Goal: Complete application form: Complete application form

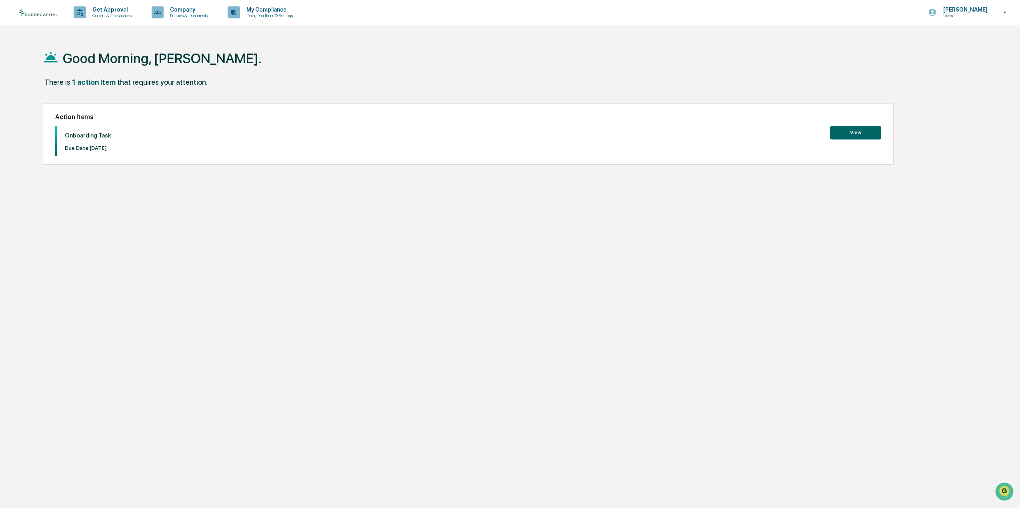
click at [847, 137] on button "View" at bounding box center [855, 133] width 51 height 14
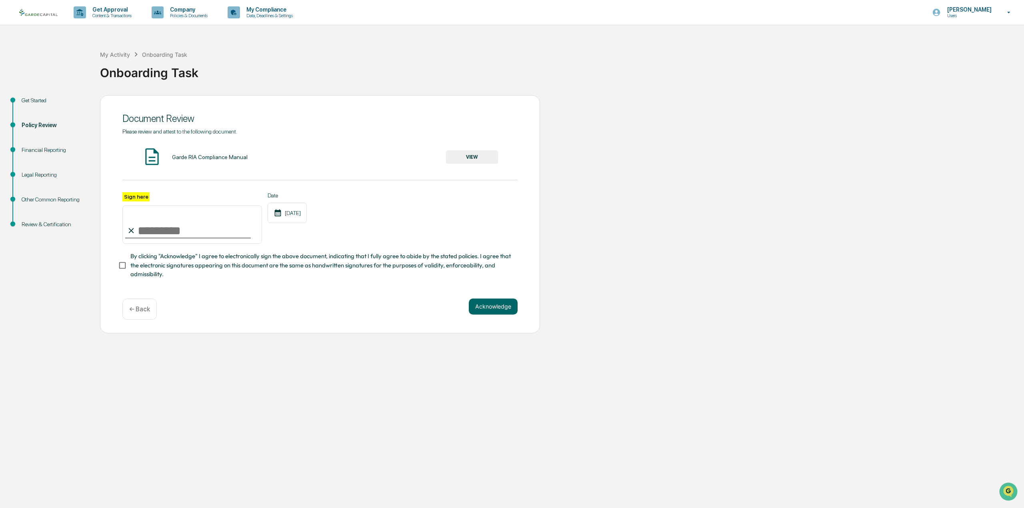
click at [466, 156] on button "VIEW" at bounding box center [472, 157] width 52 height 14
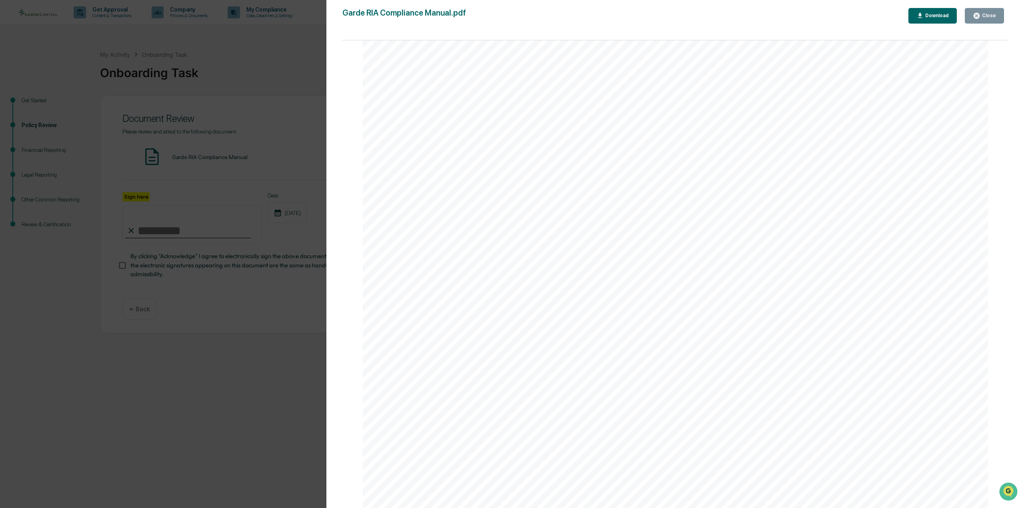
scroll to position [57993, 0]
click at [982, 20] on button "Close" at bounding box center [983, 16] width 39 height 16
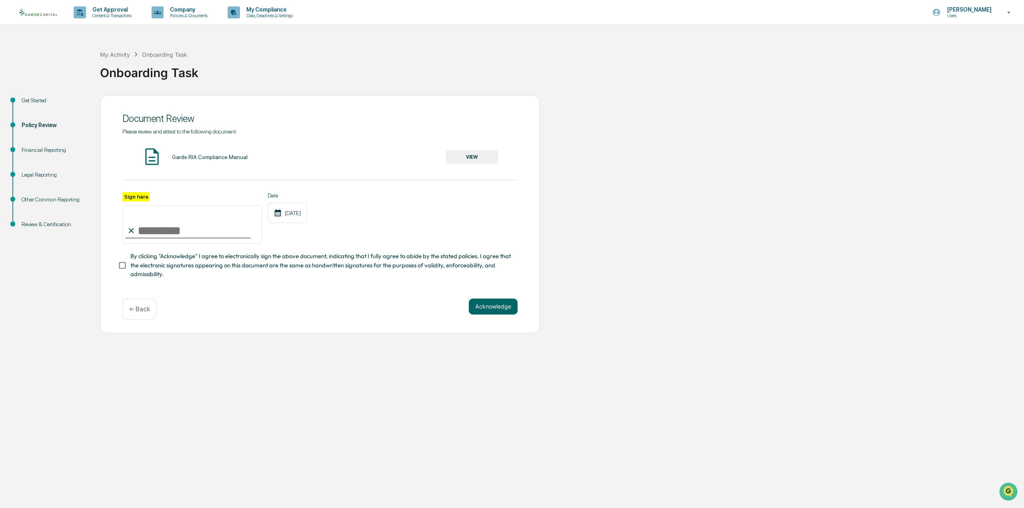
click at [151, 226] on input "Sign here" at bounding box center [192, 225] width 140 height 38
type input "**********"
click at [495, 305] on button "Acknowledge" at bounding box center [493, 307] width 49 height 16
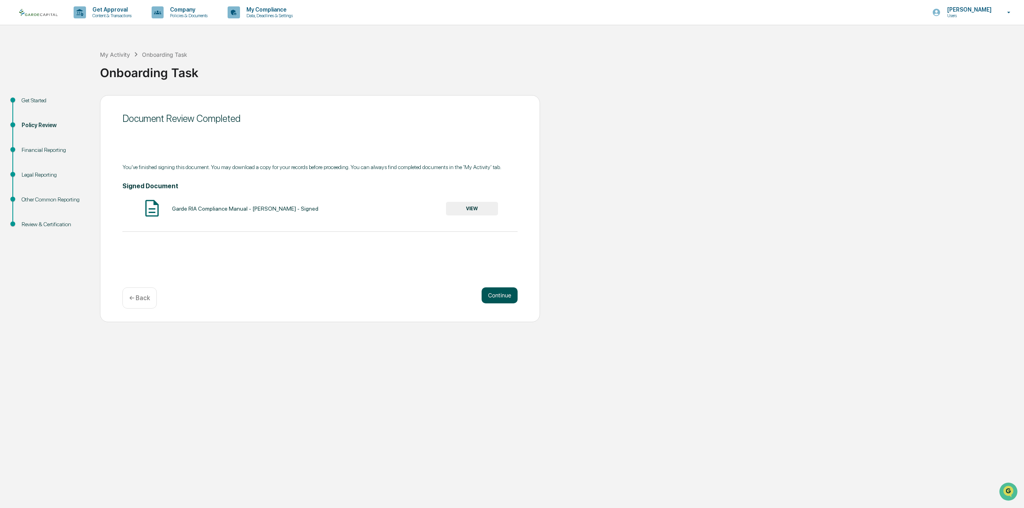
click at [499, 294] on button "Continue" at bounding box center [499, 295] width 36 height 16
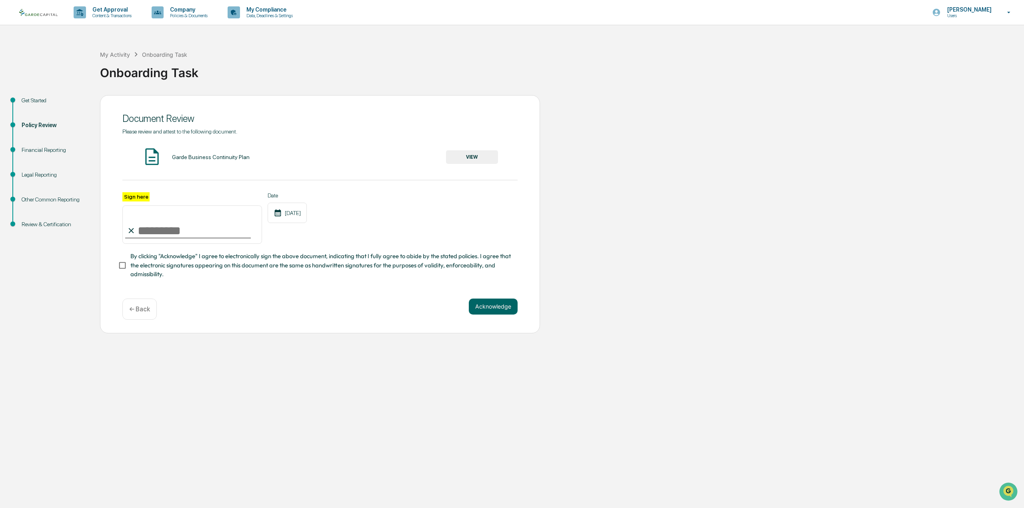
click at [472, 153] on button "VIEW" at bounding box center [472, 157] width 52 height 14
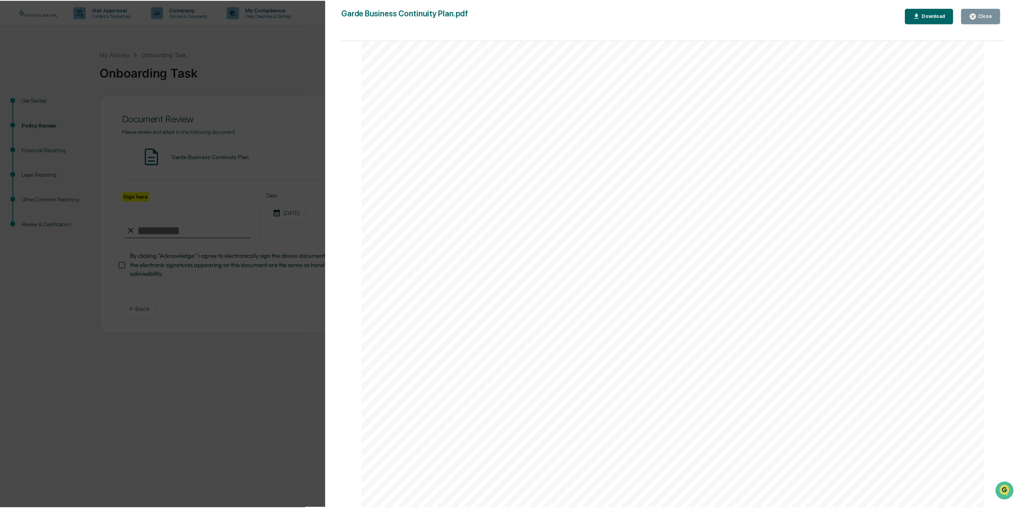
scroll to position [7042, 0]
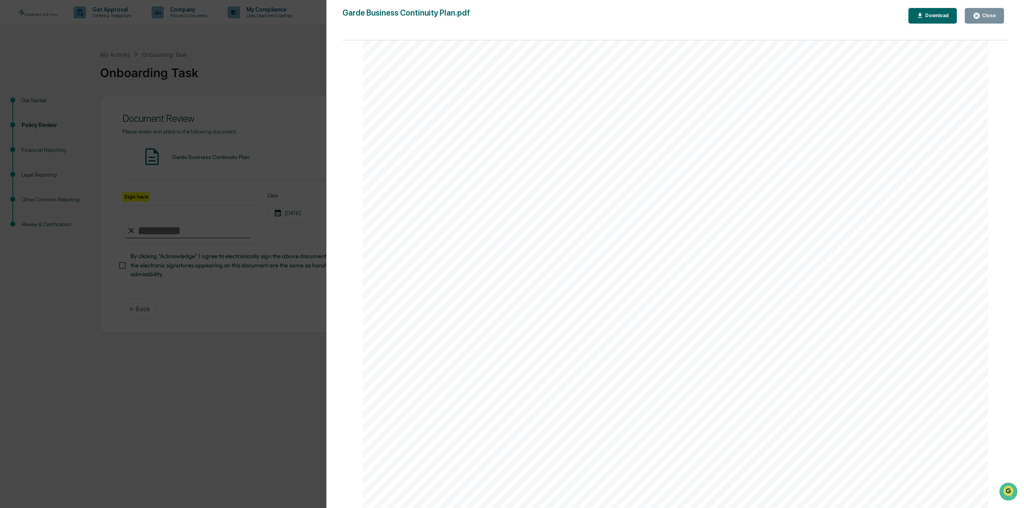
click at [984, 18] on div "Close" at bounding box center [988, 16] width 16 height 6
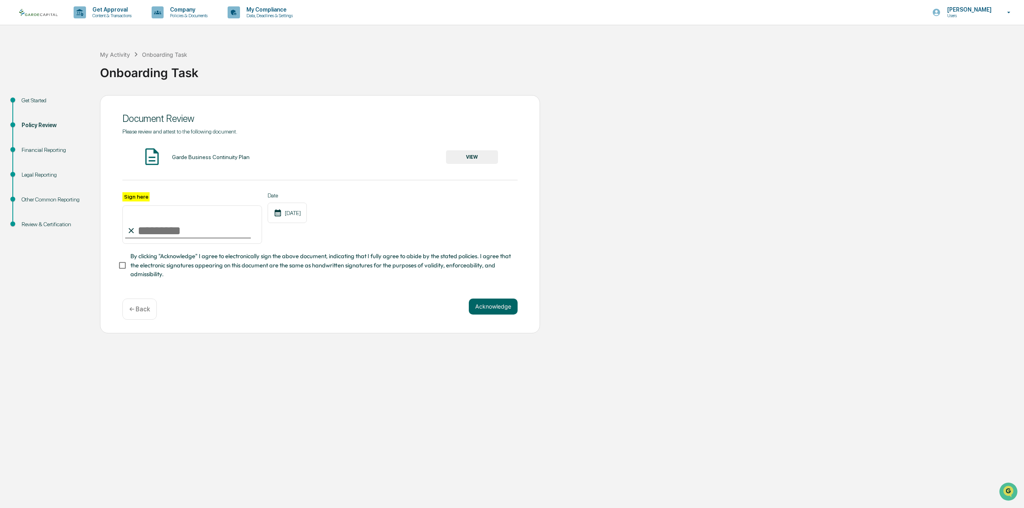
click at [177, 232] on input "Sign here" at bounding box center [192, 225] width 140 height 38
type input "**********"
click at [490, 309] on button "Acknowledge" at bounding box center [493, 307] width 49 height 16
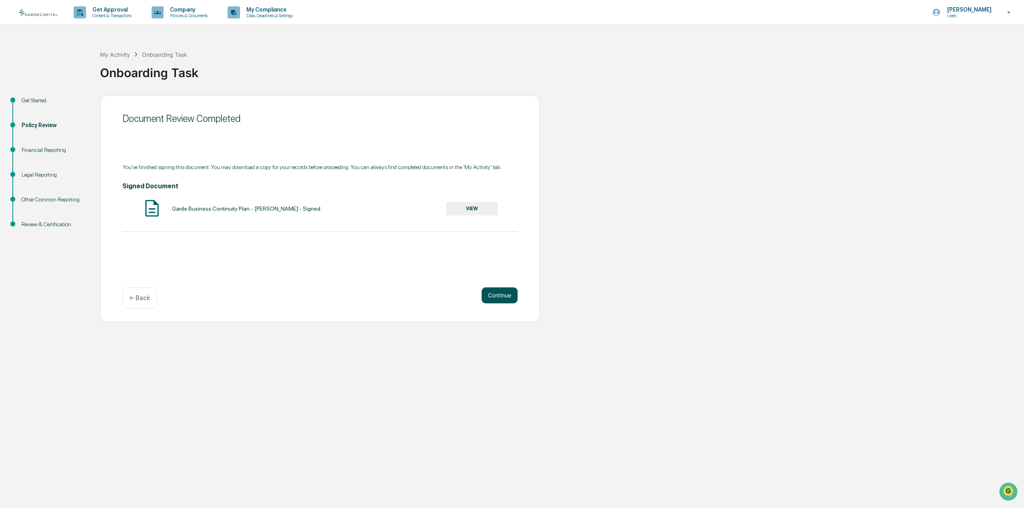
click at [493, 295] on button "Continue" at bounding box center [499, 295] width 36 height 16
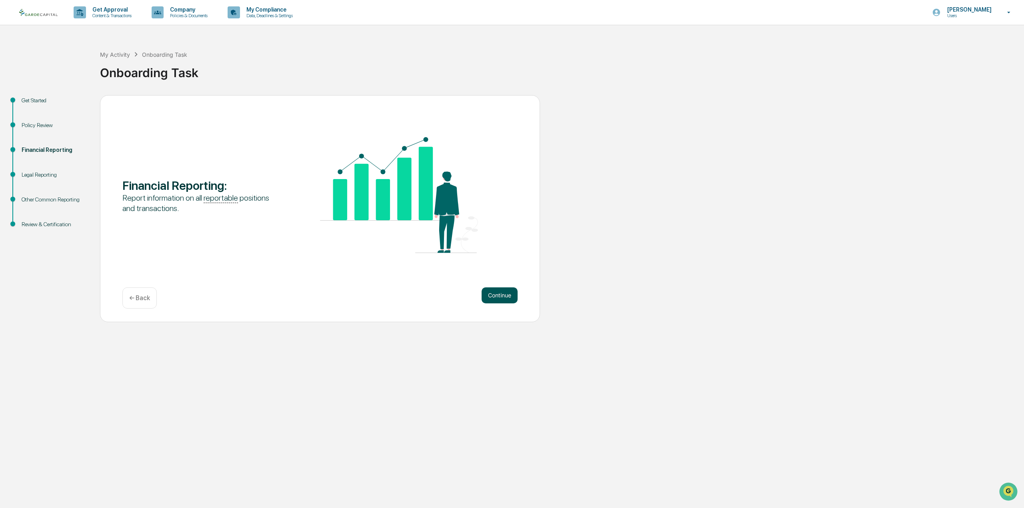
click at [499, 296] on button "Continue" at bounding box center [499, 295] width 36 height 16
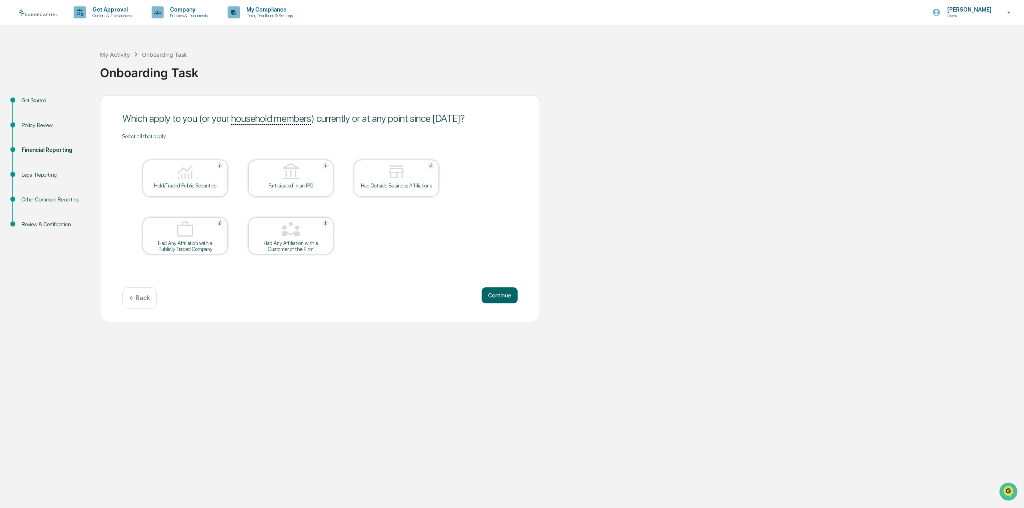
click at [190, 172] on img at bounding box center [185, 171] width 19 height 19
click at [288, 226] on img at bounding box center [290, 229] width 19 height 19
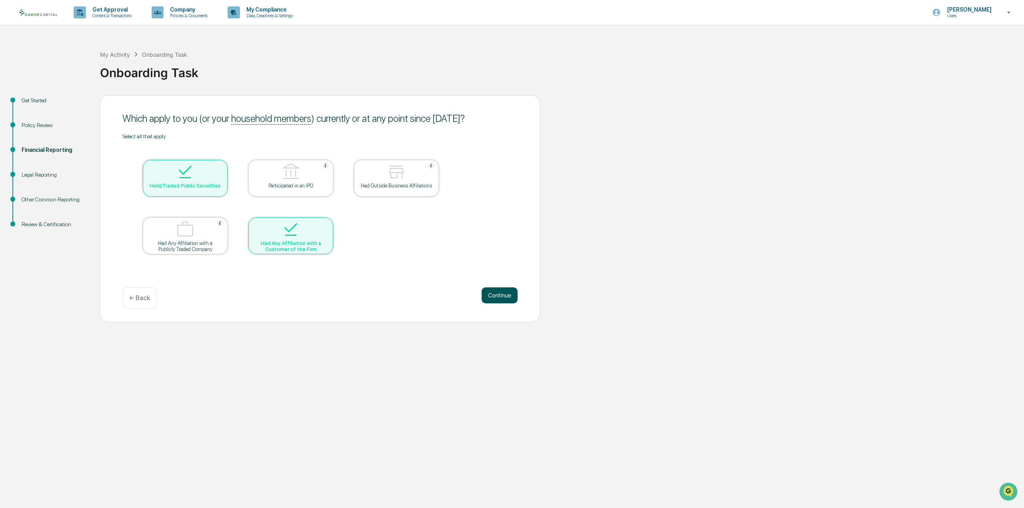
click at [491, 294] on button "Continue" at bounding box center [499, 295] width 36 height 16
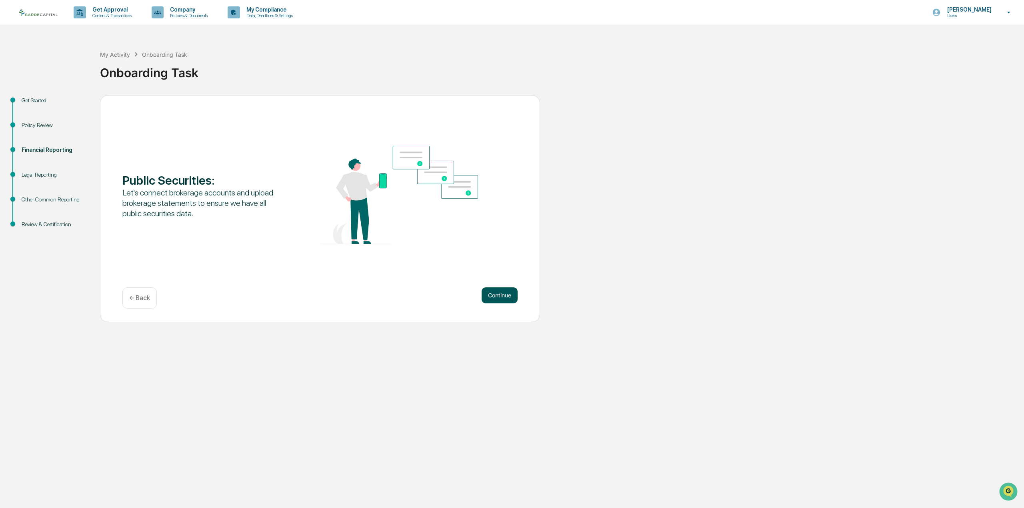
click at [495, 291] on button "Continue" at bounding box center [499, 295] width 36 height 16
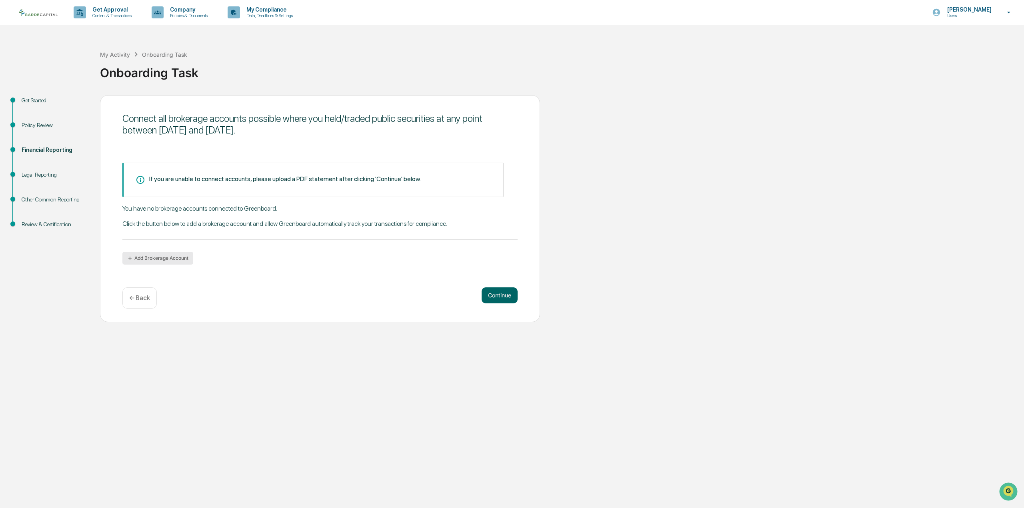
click at [156, 260] on button "Add Brokerage Account" at bounding box center [157, 258] width 71 height 13
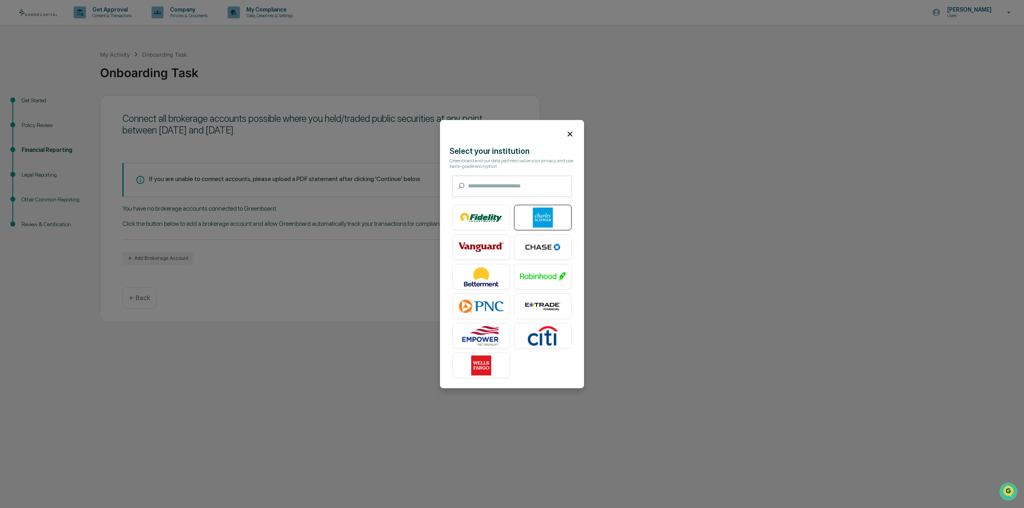
click at [543, 218] on img at bounding box center [543, 218] width 46 height 20
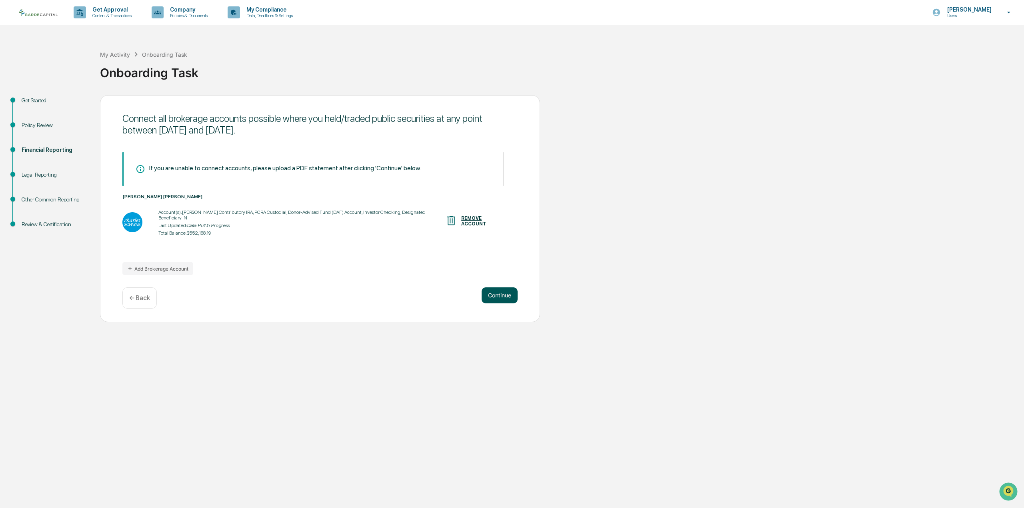
click at [491, 293] on button "Continue" at bounding box center [499, 295] width 36 height 16
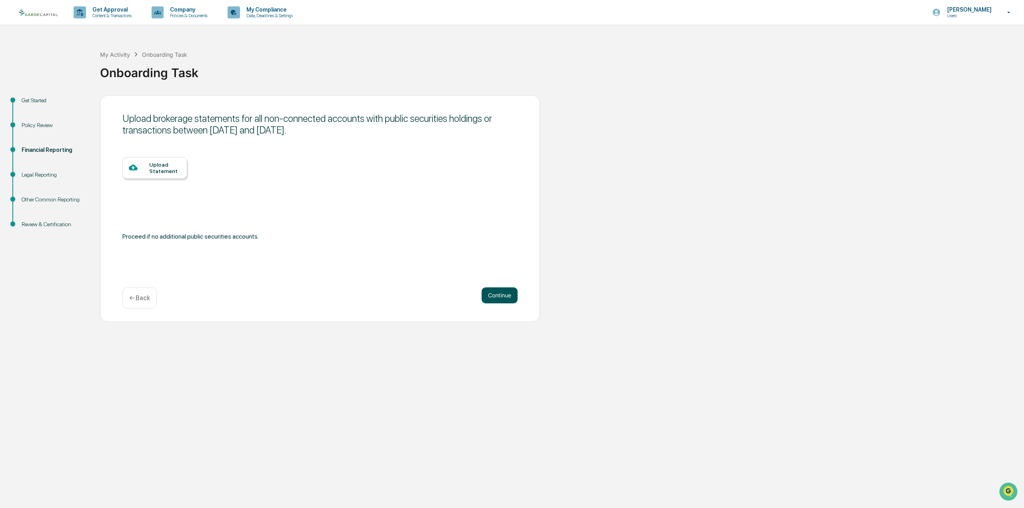
click at [499, 297] on button "Continue" at bounding box center [499, 295] width 36 height 16
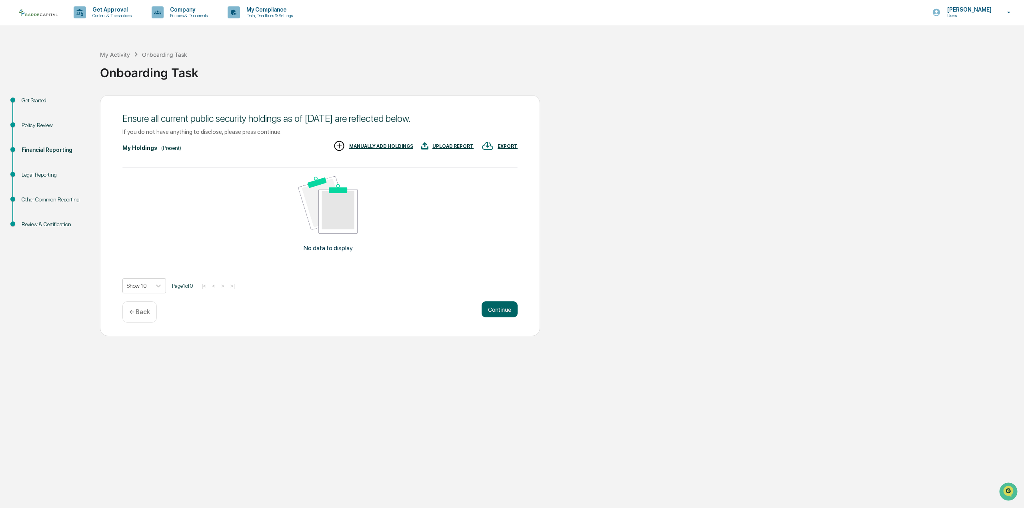
click at [145, 147] on div "My Holdings" at bounding box center [139, 148] width 35 height 6
click at [135, 313] on p "← Back" at bounding box center [139, 312] width 21 height 8
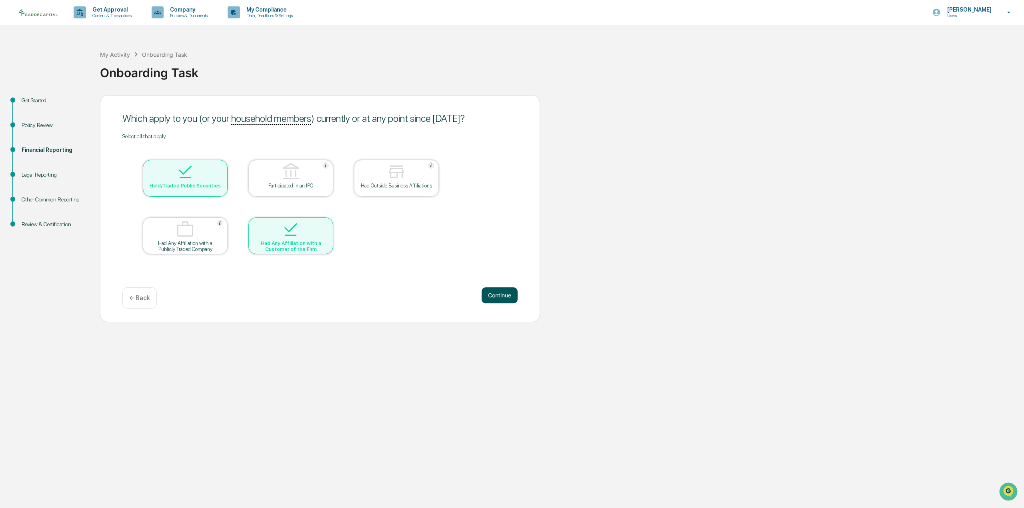
click at [506, 299] on button "Continue" at bounding box center [499, 295] width 36 height 16
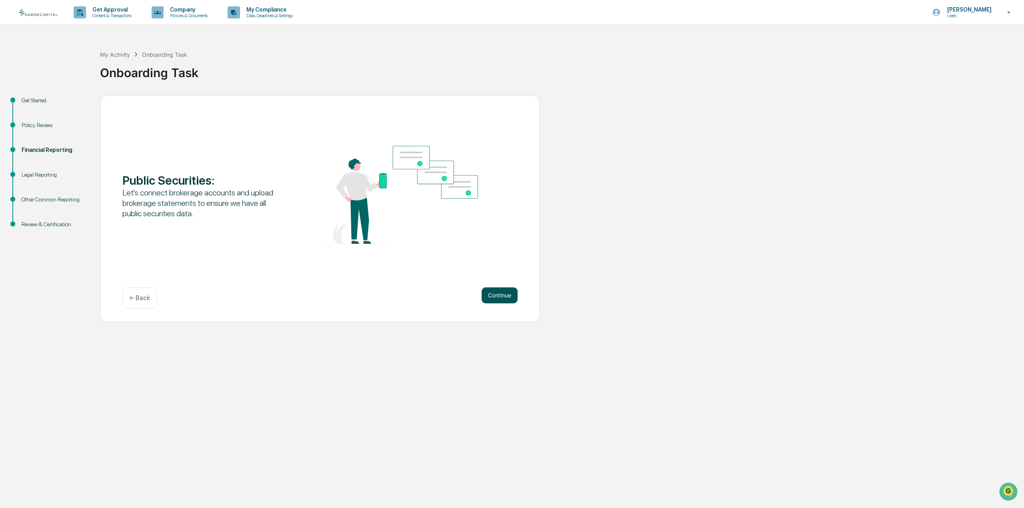
click at [495, 297] on button "Continue" at bounding box center [499, 295] width 36 height 16
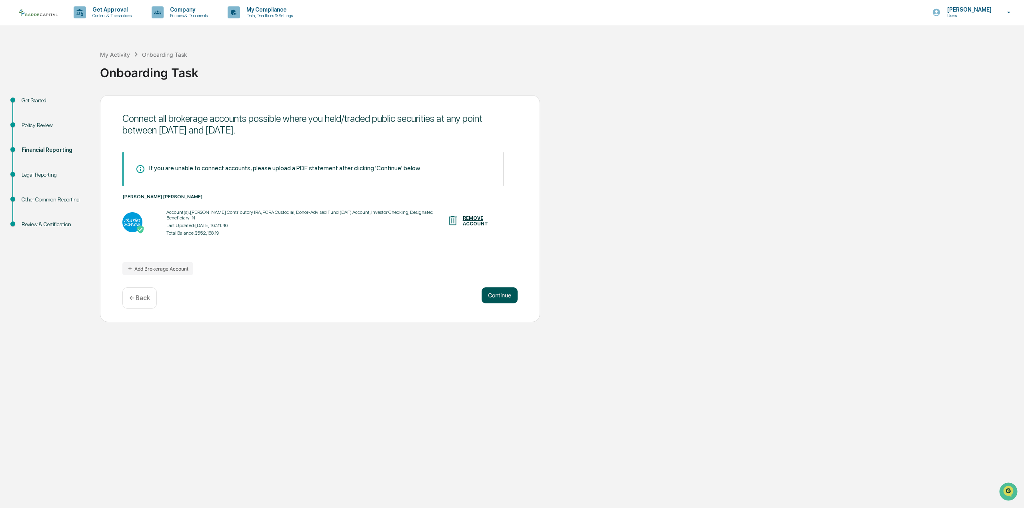
click at [491, 293] on button "Continue" at bounding box center [499, 295] width 36 height 16
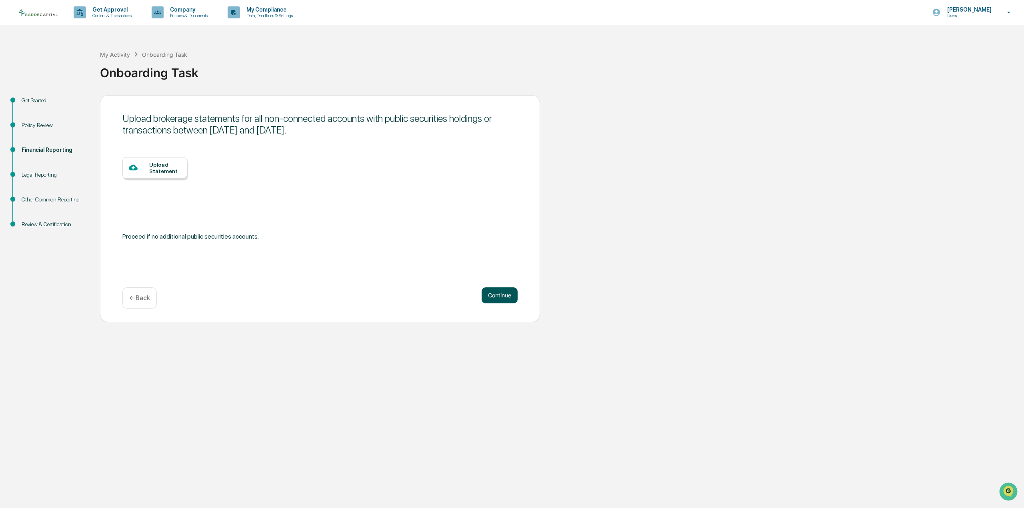
click at [484, 296] on button "Continue" at bounding box center [499, 295] width 36 height 16
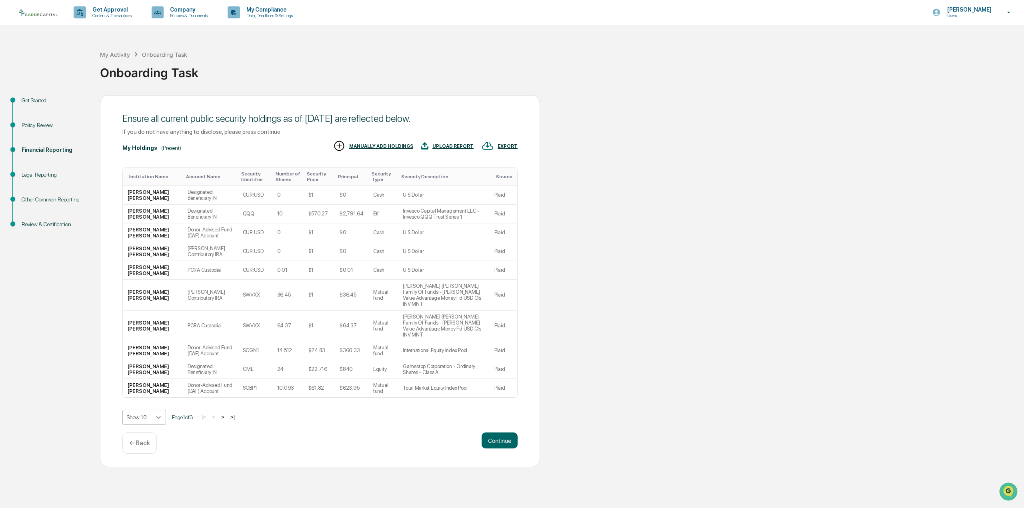
click at [158, 416] on icon at bounding box center [158, 417] width 5 height 3
click at [145, 464] on div "Show 100" at bounding box center [144, 463] width 44 height 13
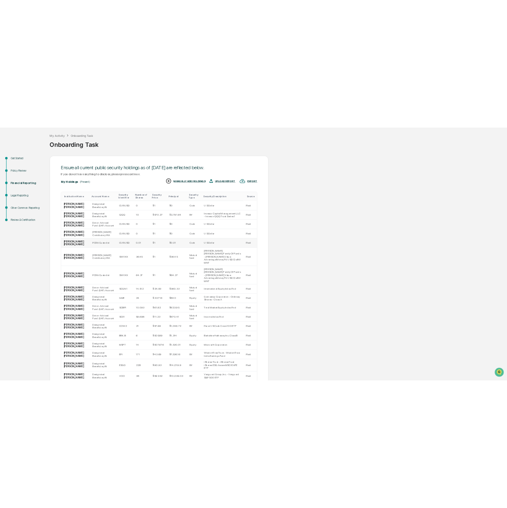
scroll to position [38, 0]
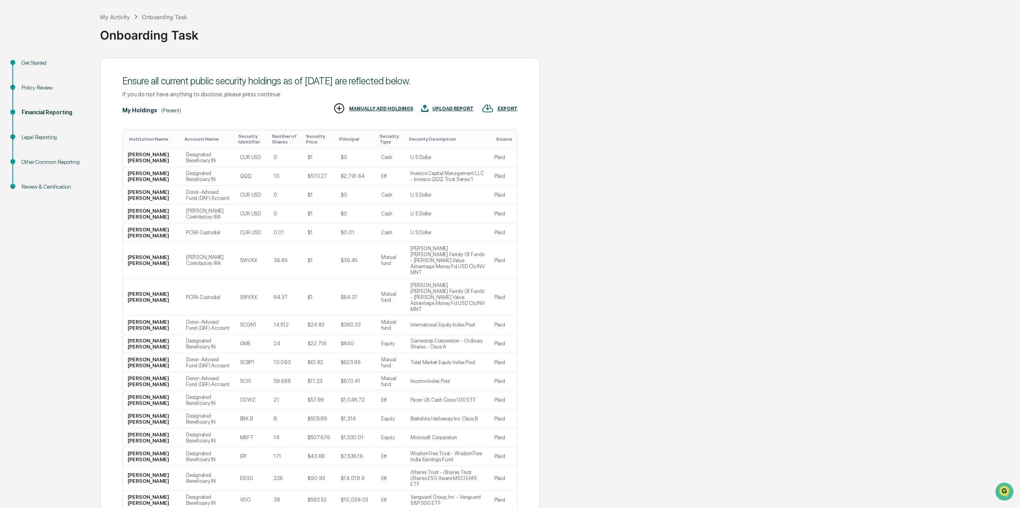
click at [184, 141] on div "Account Name" at bounding box center [207, 139] width 47 height 6
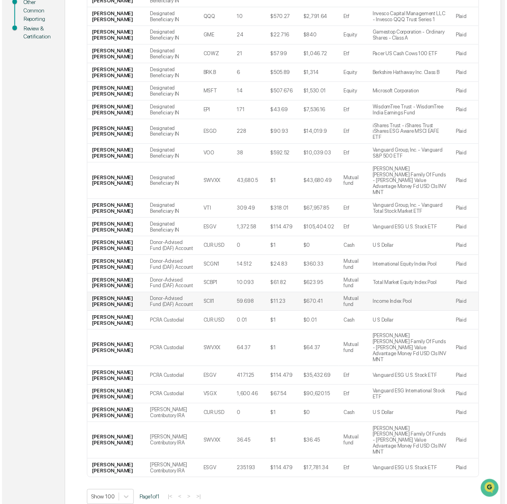
scroll to position [198, 0]
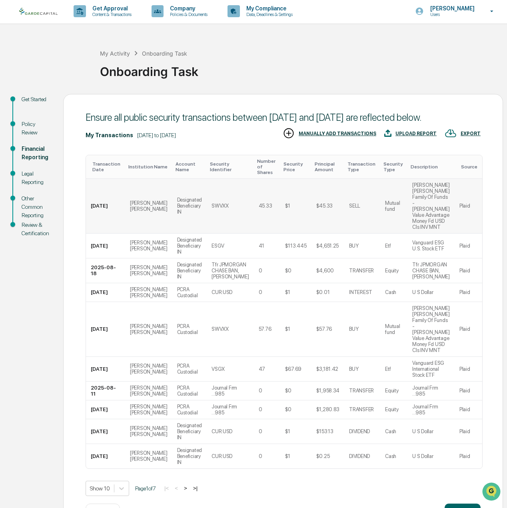
scroll to position [2, 0]
click at [124, 455] on body "Get Approval Content & Transactions Company Policies & Documents My Compliance …" at bounding box center [253, 267] width 507 height 539
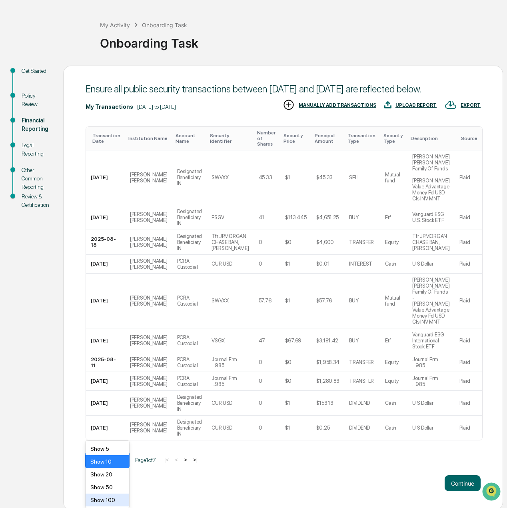
click at [113, 497] on div "Show 100" at bounding box center [108, 499] width 44 height 13
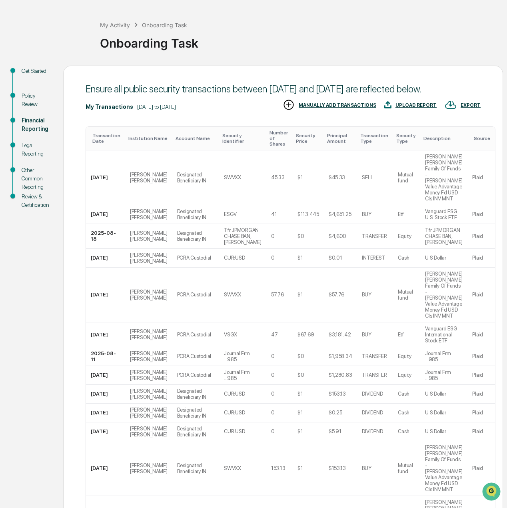
click at [98, 144] on div "Transaction Date" at bounding box center [107, 138] width 30 height 11
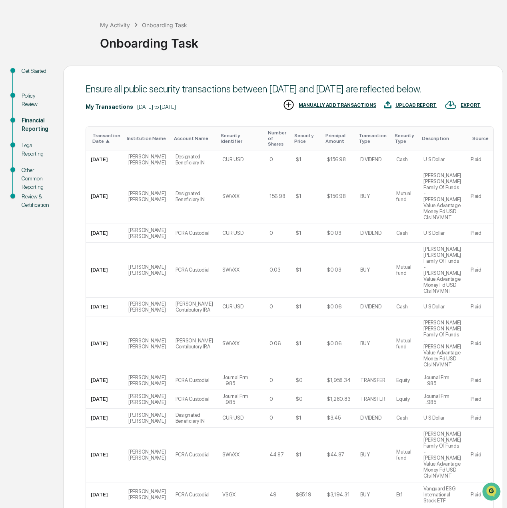
click at [98, 143] on div "Transaction Date ▲" at bounding box center [106, 138] width 28 height 11
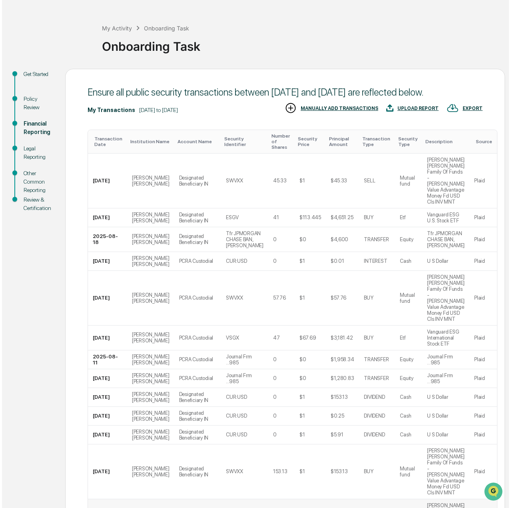
scroll to position [0, 0]
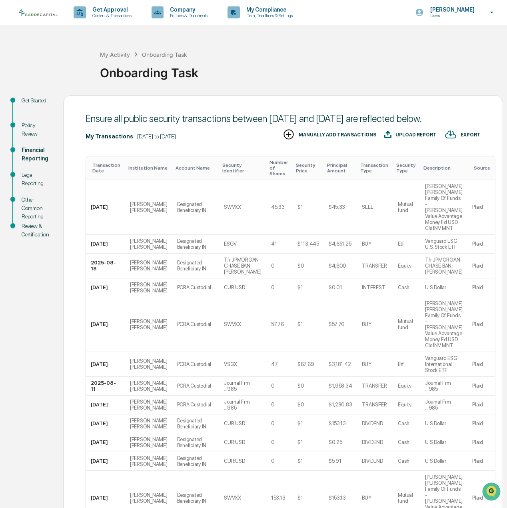
click at [415, 138] on div "UPLOAD REPORT" at bounding box center [415, 135] width 41 height 6
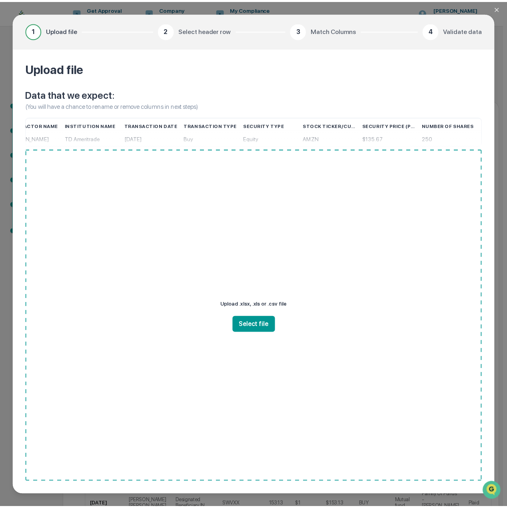
scroll to position [4, 0]
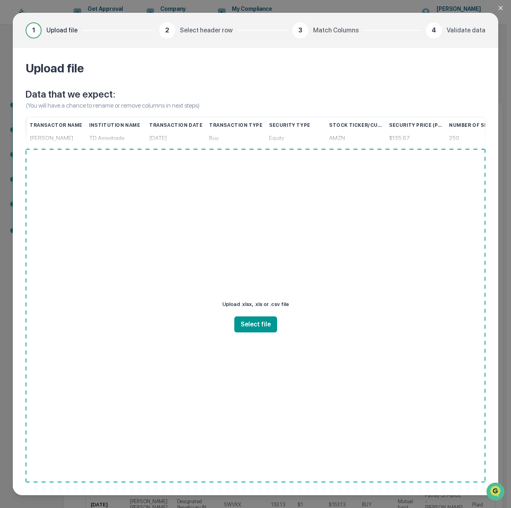
click at [499, 9] on icon "Close modal" at bounding box center [500, 8] width 6 height 6
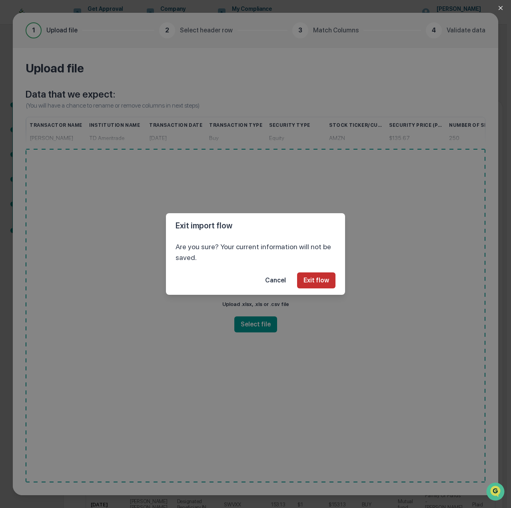
click at [305, 278] on button "Exit flow" at bounding box center [316, 280] width 38 height 16
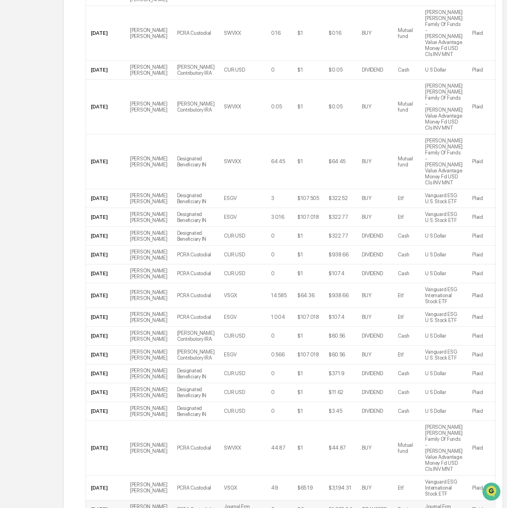
scroll to position [1266, 0]
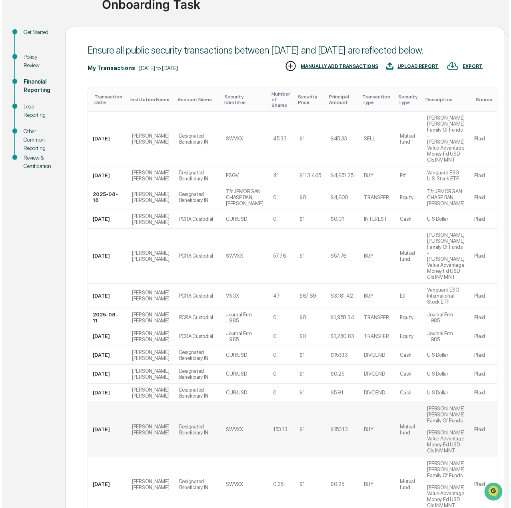
scroll to position [66, 0]
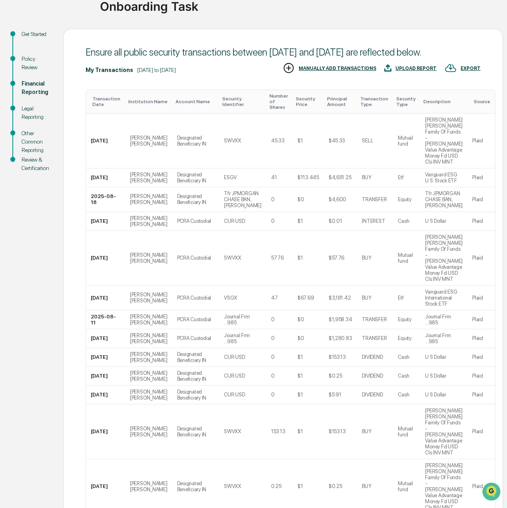
click at [413, 75] on div "UPLOAD REPORT" at bounding box center [410, 68] width 52 height 13
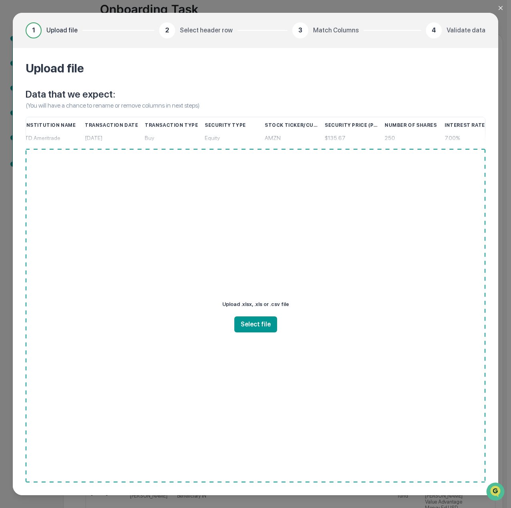
scroll to position [0, 64]
click at [503, 7] on icon "Close modal" at bounding box center [500, 8] width 6 height 6
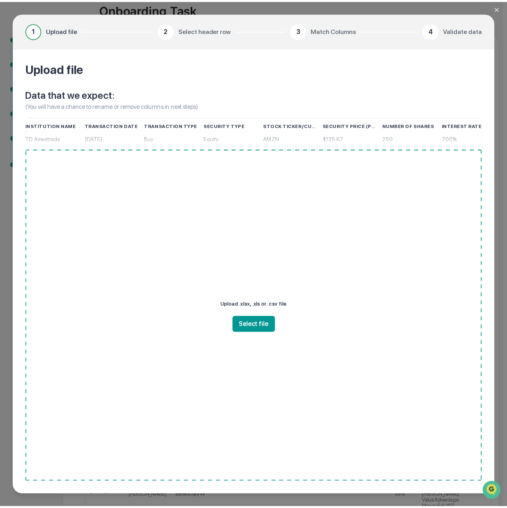
scroll to position [0, 0]
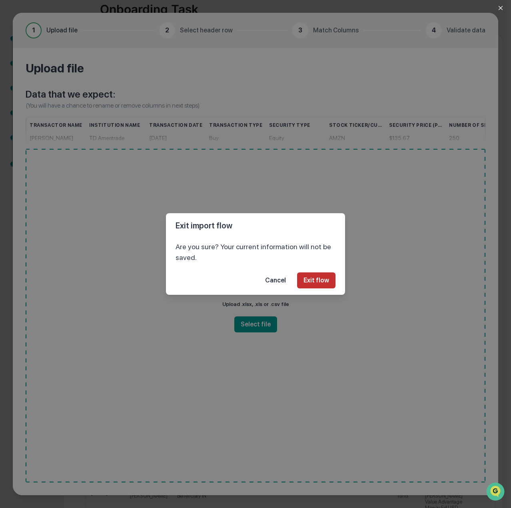
click at [316, 277] on button "Exit flow" at bounding box center [316, 280] width 38 height 16
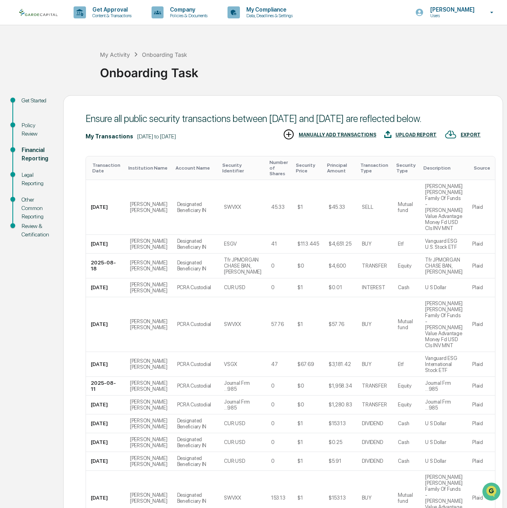
click at [411, 138] on div "UPLOAD REPORT" at bounding box center [415, 135] width 41 height 6
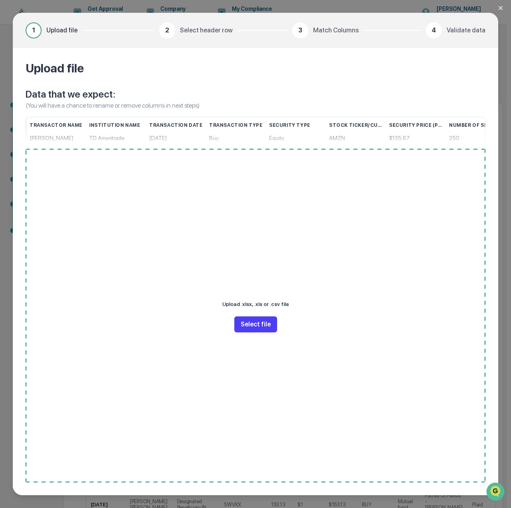
click at [249, 324] on button "Select file" at bounding box center [255, 324] width 43 height 16
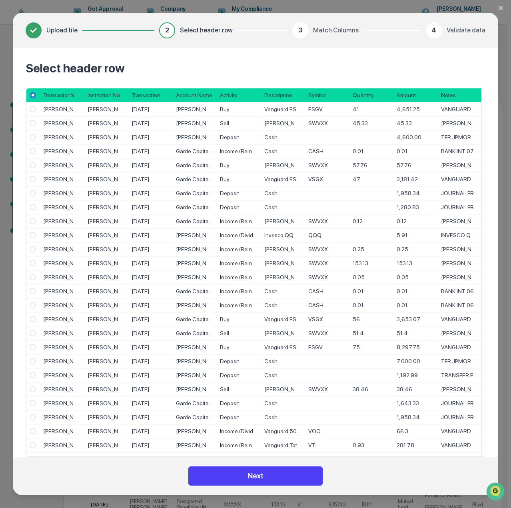
click at [250, 474] on button "Next" at bounding box center [255, 475] width 134 height 19
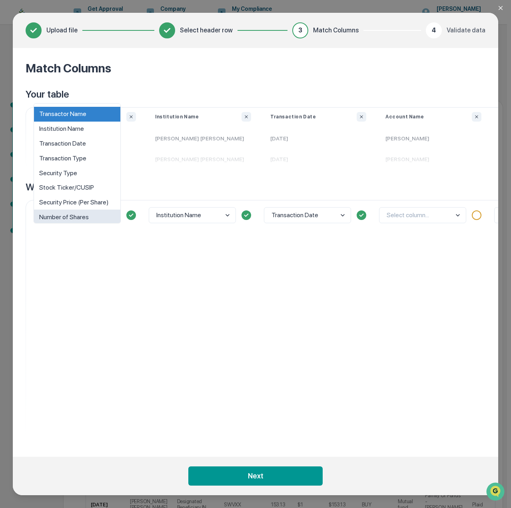
scroll to position [6, 0]
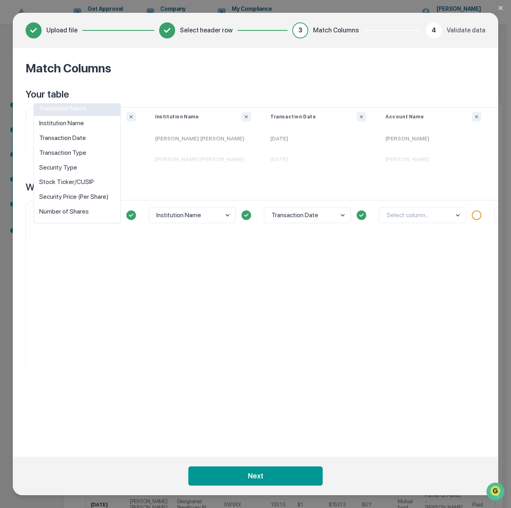
click at [90, 109] on div "Transactor Name" at bounding box center [77, 108] width 86 height 15
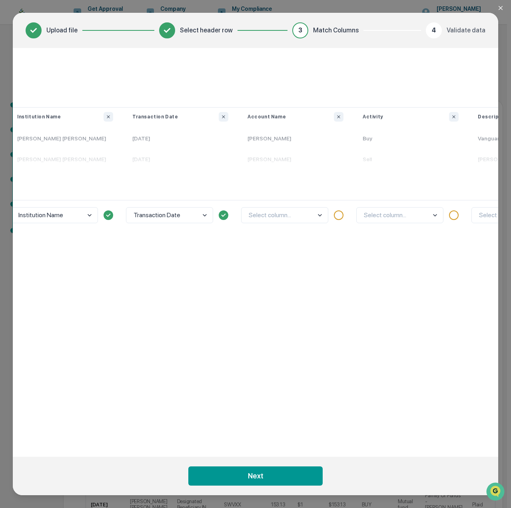
scroll to position [0, 160]
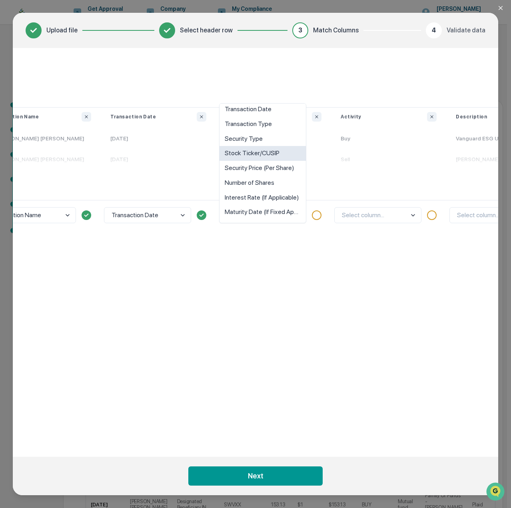
scroll to position [0, 0]
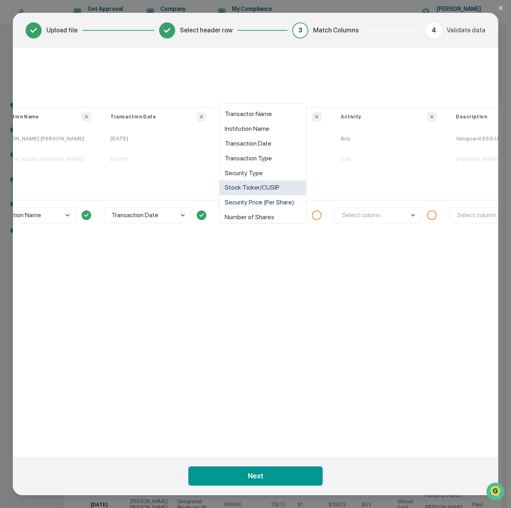
click at [314, 217] on div at bounding box center [317, 215] width 10 height 10
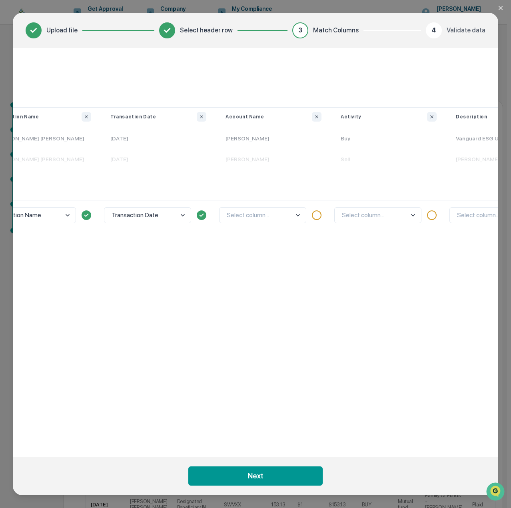
click at [314, 217] on div at bounding box center [317, 215] width 10 height 10
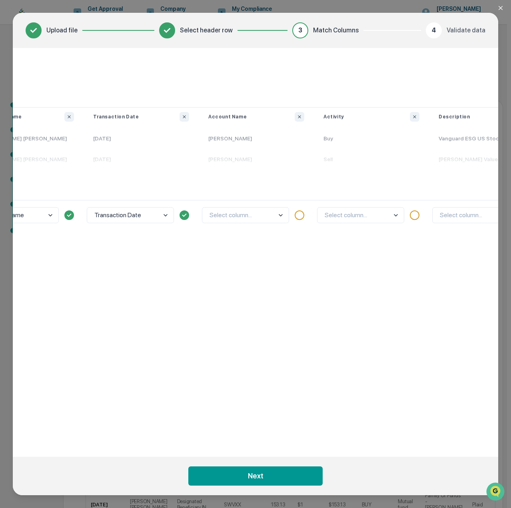
scroll to position [0, 200]
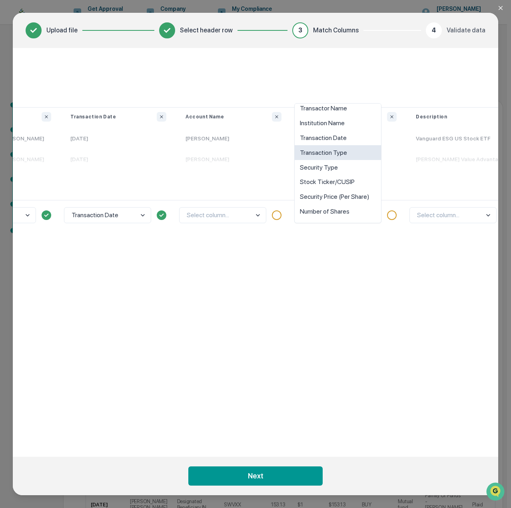
click at [351, 148] on div "Transaction Type" at bounding box center [338, 152] width 86 height 15
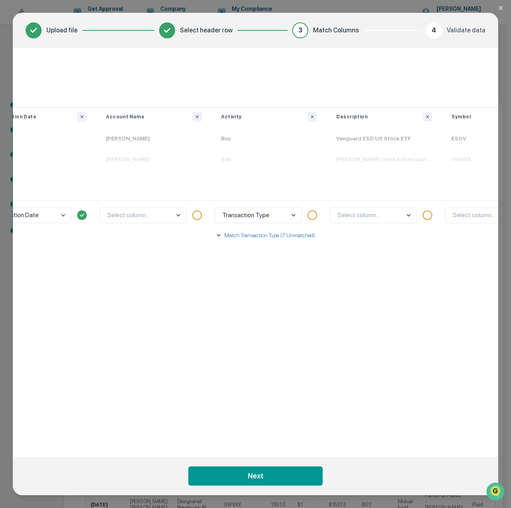
scroll to position [0, 280]
click at [238, 237] on p "Match Transaction Type (7 Unmatched)" at bounding box center [268, 235] width 92 height 8
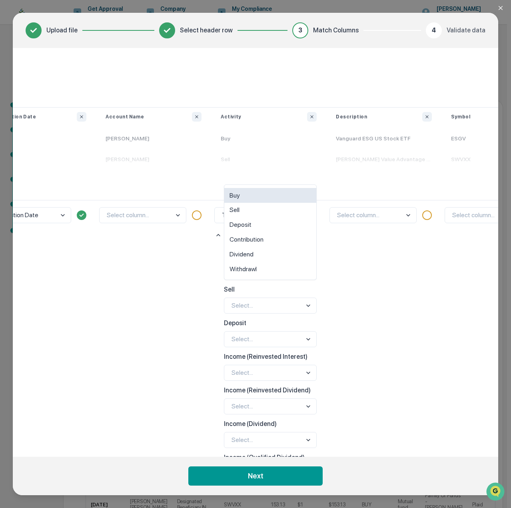
click at [259, 201] on div "Buy" at bounding box center [270, 195] width 92 height 15
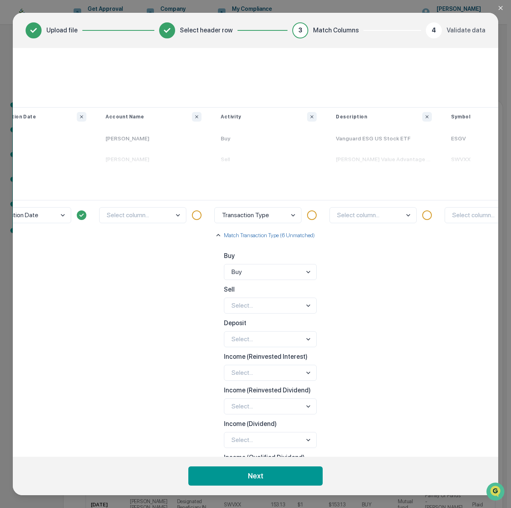
click at [255, 243] on div "Sell" at bounding box center [270, 243] width 92 height 15
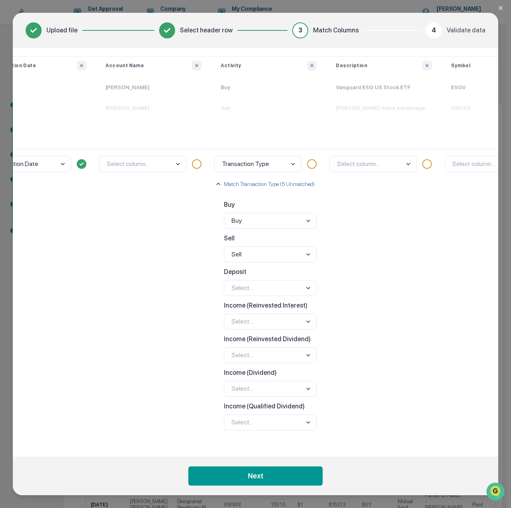
scroll to position [59, 280]
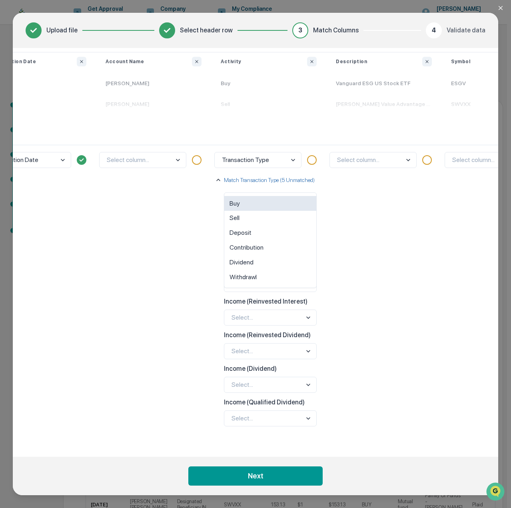
click at [267, 237] on div "Deposit" at bounding box center [270, 233] width 92 height 15
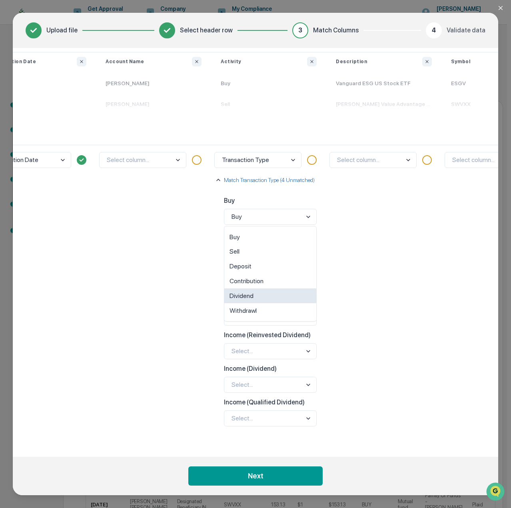
click at [278, 293] on div "Dividend" at bounding box center [270, 295] width 92 height 15
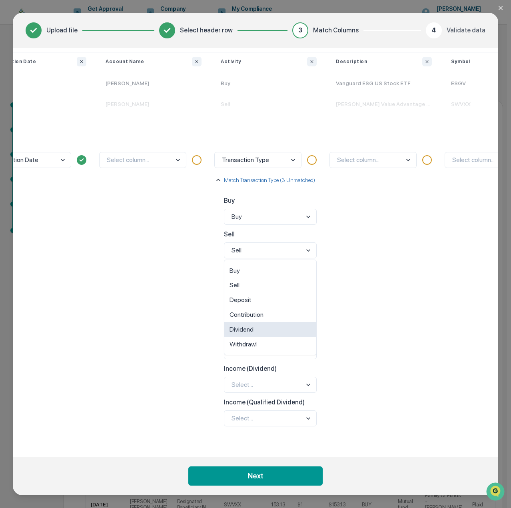
click at [261, 333] on div "Dividend" at bounding box center [270, 329] width 92 height 15
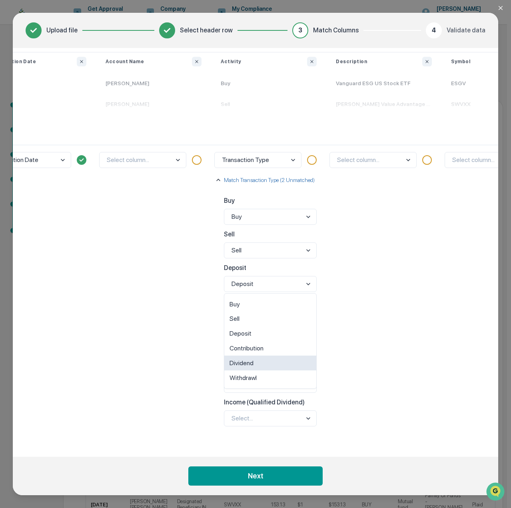
click at [264, 365] on div "Dividend" at bounding box center [270, 362] width 92 height 15
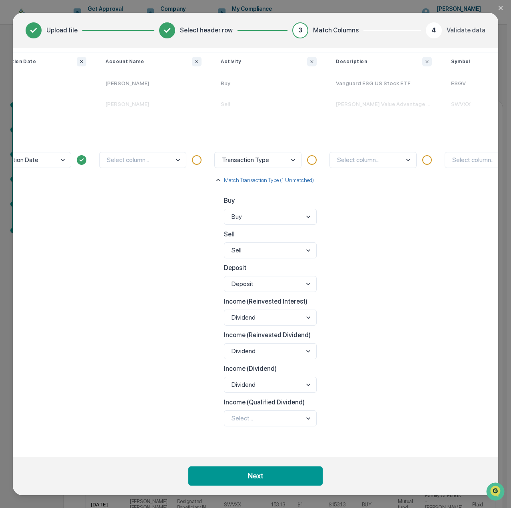
click at [259, 400] on div "Dividend" at bounding box center [270, 396] width 92 height 15
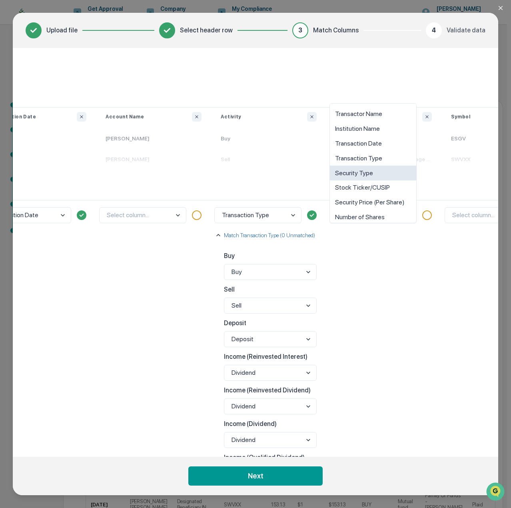
scroll to position [34, 0]
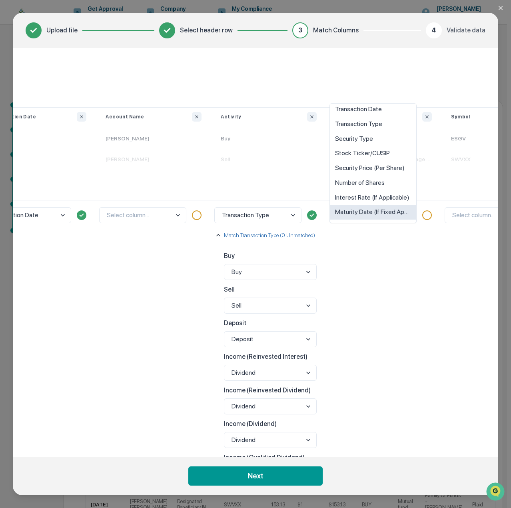
click at [401, 247] on div "option Maturity Date (If Fixed Applicable) focused, 10 of 10. 10 results availa…" at bounding box center [383, 349] width 115 height 299
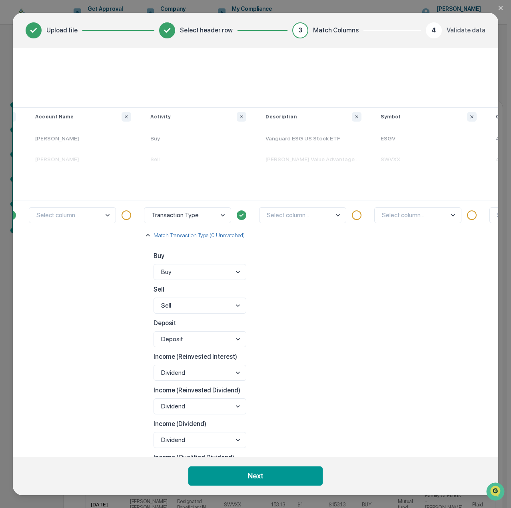
scroll to position [0, 360]
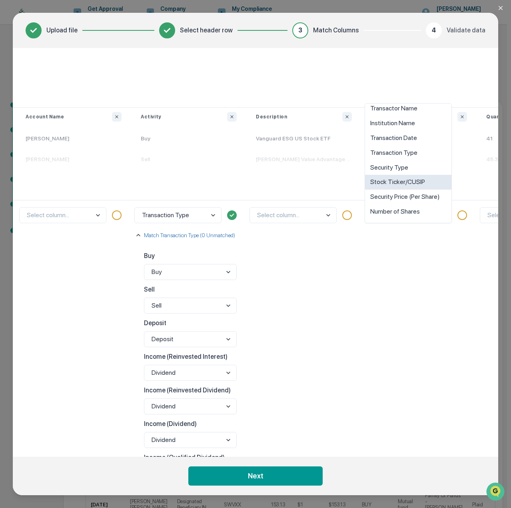
click at [420, 180] on div "Stock Ticker/CUSIP" at bounding box center [408, 182] width 86 height 15
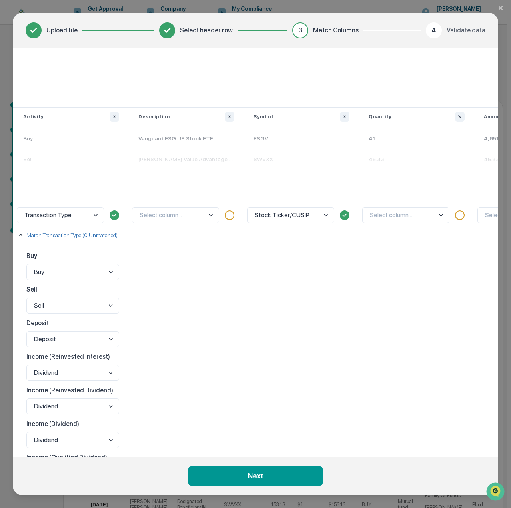
scroll to position [0, 480]
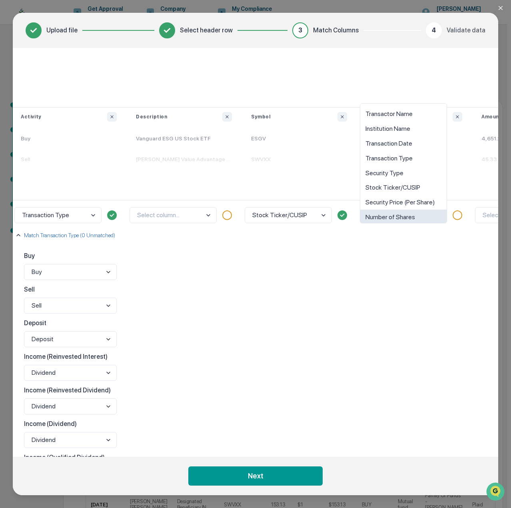
scroll to position [6, 0]
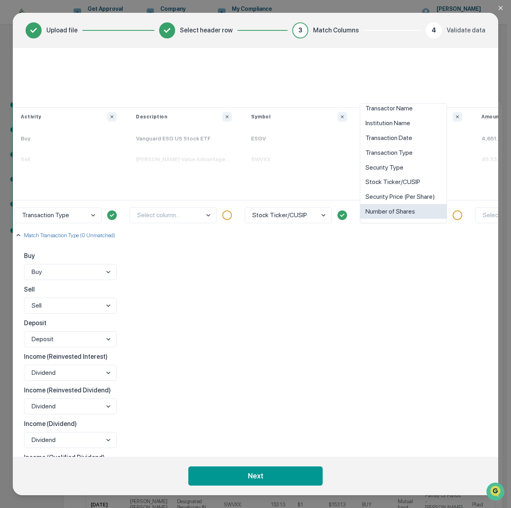
click at [416, 209] on div "Number of Shares" at bounding box center [403, 211] width 86 height 15
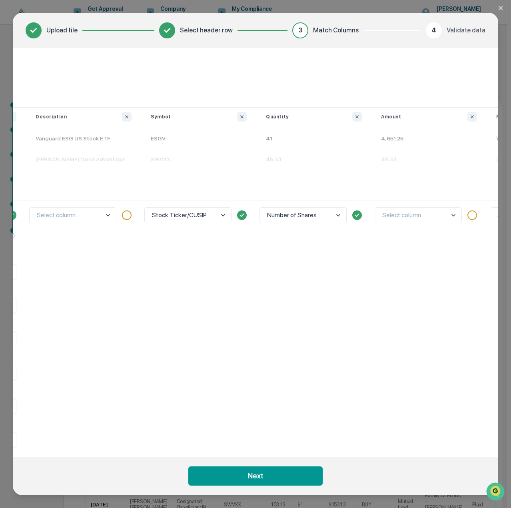
scroll to position [0, 600]
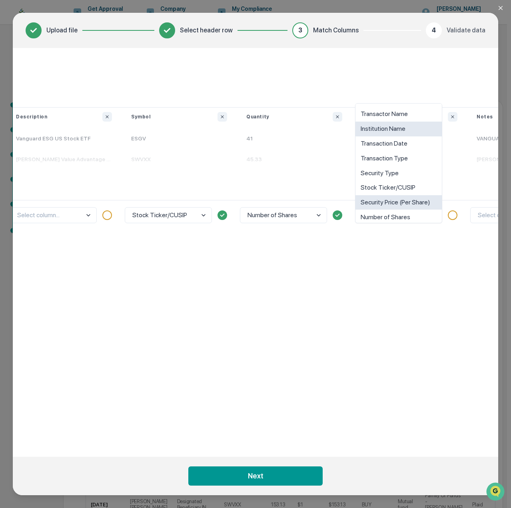
scroll to position [34, 0]
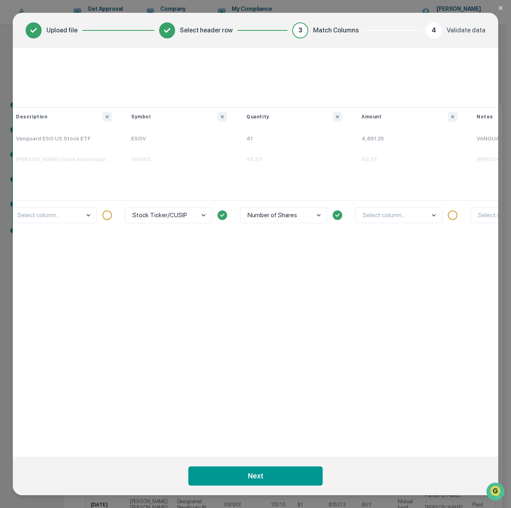
click at [412, 238] on div "Select column..." at bounding box center [409, 349] width 115 height 299
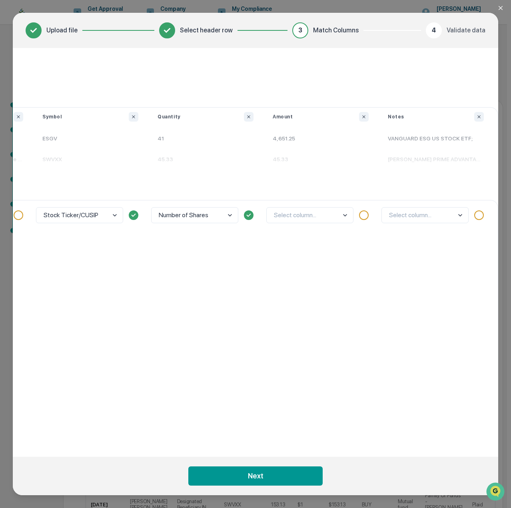
scroll to position [0, 693]
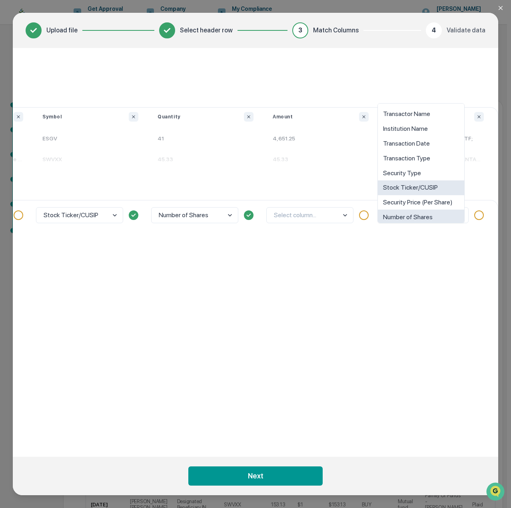
scroll to position [34, 0]
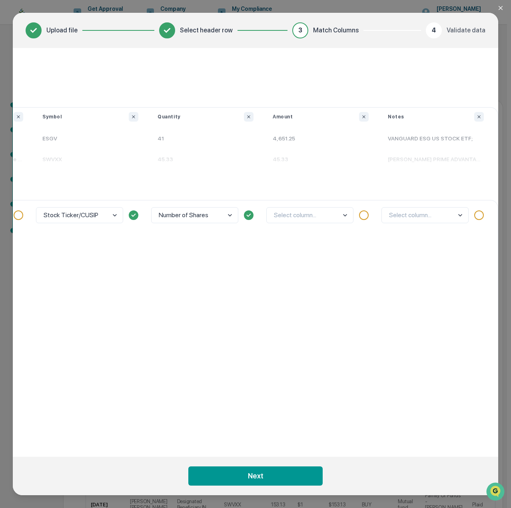
click at [414, 273] on div "Select column..." at bounding box center [435, 349] width 115 height 299
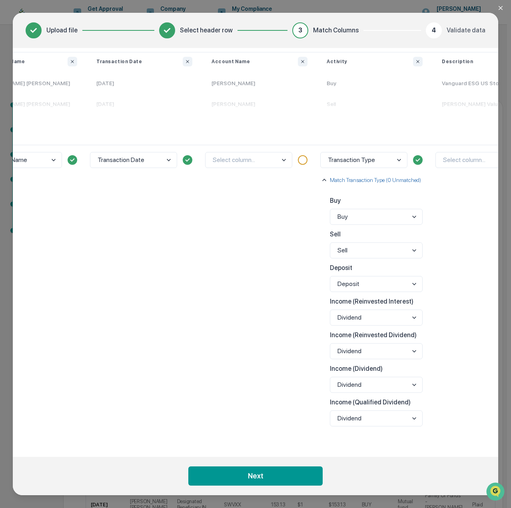
scroll to position [59, 173]
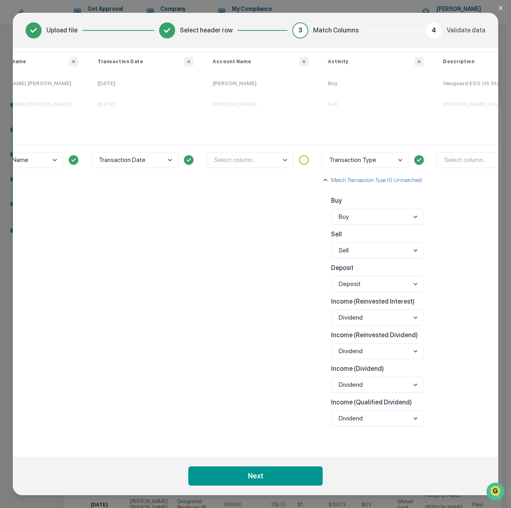
click at [453, 253] on div "Select column..." at bounding box center [490, 294] width 115 height 299
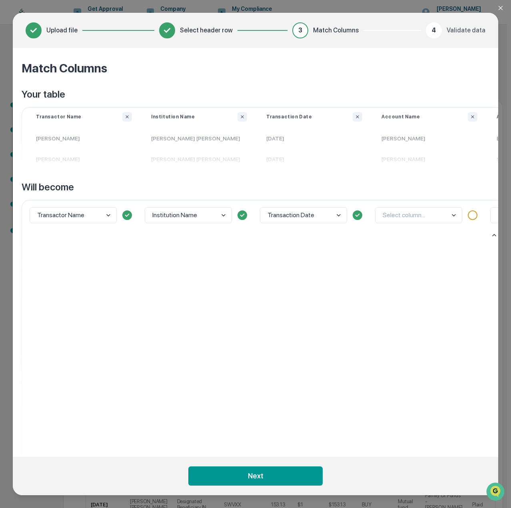
scroll to position [0, 0]
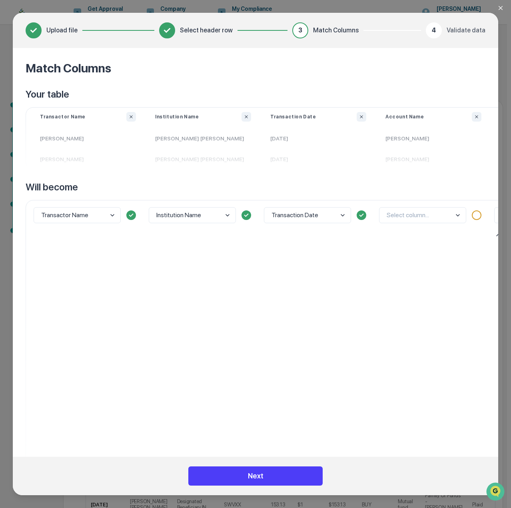
click at [243, 477] on button "Next" at bounding box center [255, 475] width 134 height 19
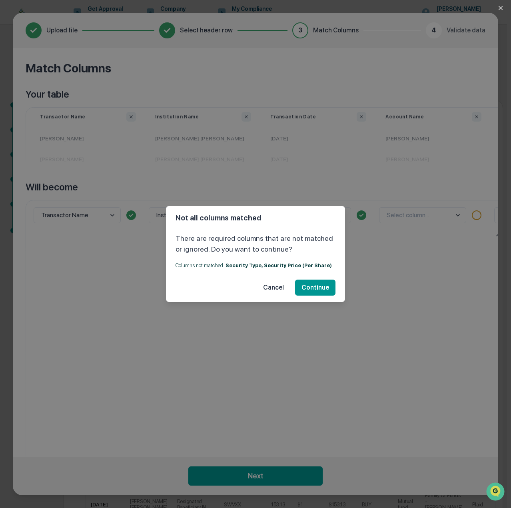
click at [269, 288] on button "Cancel" at bounding box center [274, 287] width 34 height 16
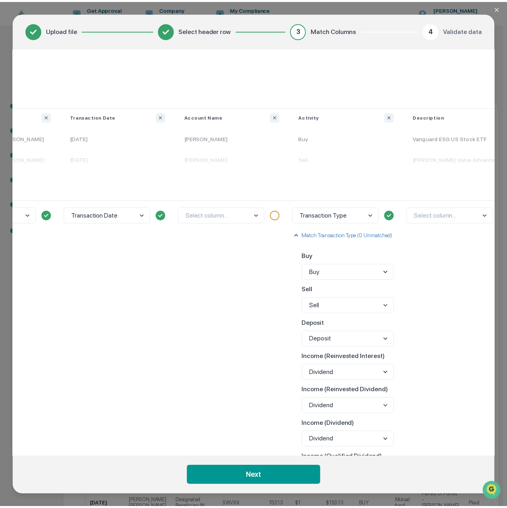
scroll to position [0, 240]
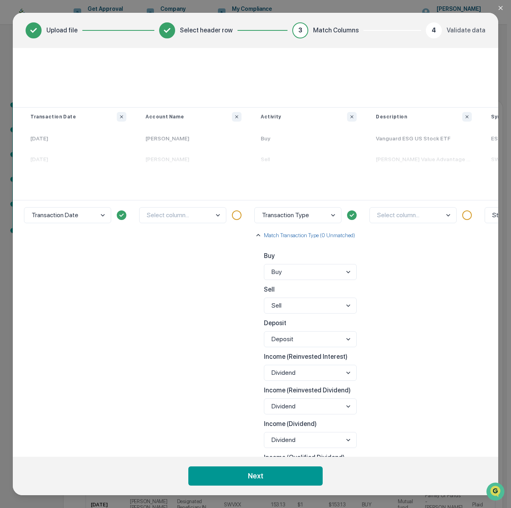
click at [500, 11] on icon "Close modal" at bounding box center [500, 8] width 6 height 6
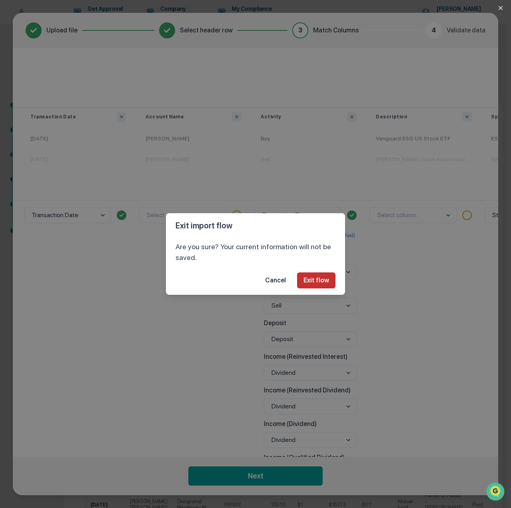
click at [319, 279] on button "Exit flow" at bounding box center [316, 280] width 38 height 16
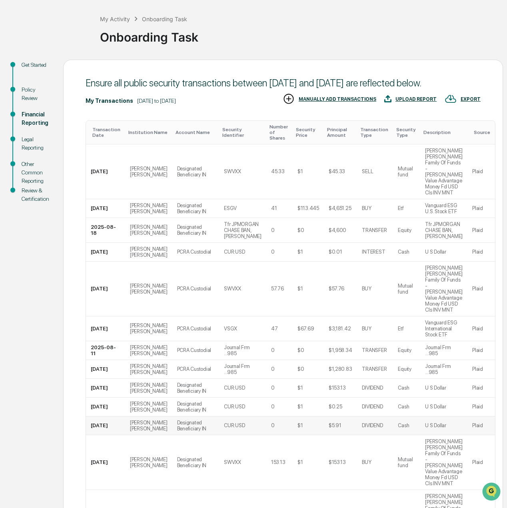
scroll to position [0, 0]
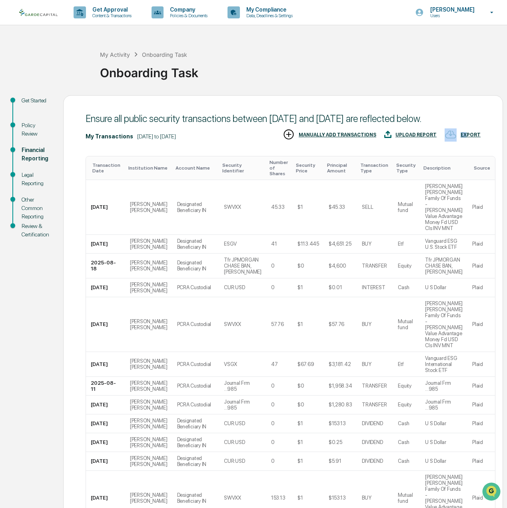
drag, startPoint x: 459, startPoint y: 144, endPoint x: 469, endPoint y: 146, distance: 10.1
click at [469, 142] on div "EXPORT" at bounding box center [463, 134] width 36 height 13
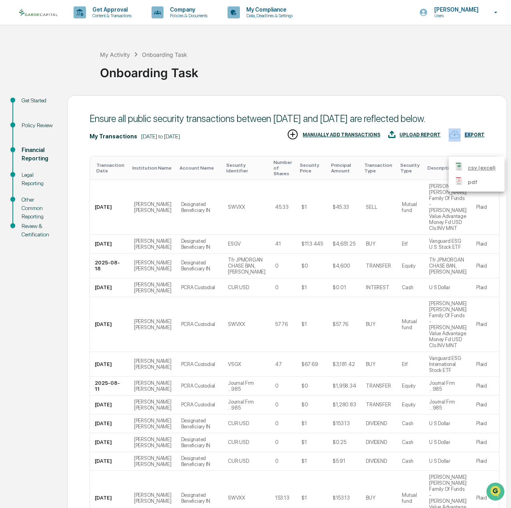
click at [468, 165] on p "csv (excel)" at bounding box center [482, 168] width 28 height 8
drag, startPoint x: 55, startPoint y: 310, endPoint x: 107, endPoint y: 304, distance: 52.4
click at [55, 310] on div at bounding box center [255, 254] width 511 height 508
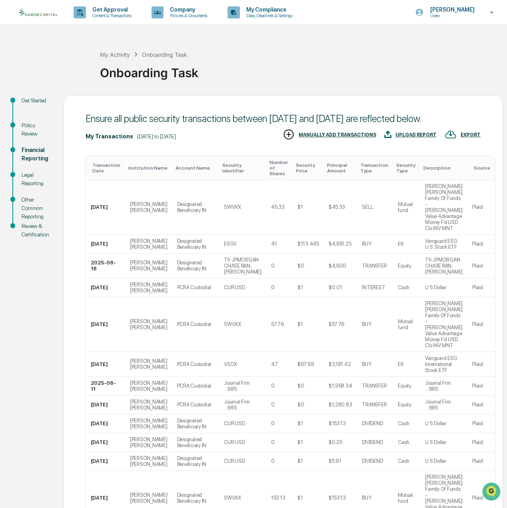
click at [319, 88] on div "My Activity Onboarding Task Onboarding Task" at bounding box center [301, 66] width 403 height 57
click at [30, 178] on div "Legal Reporting" at bounding box center [36, 179] width 29 height 17
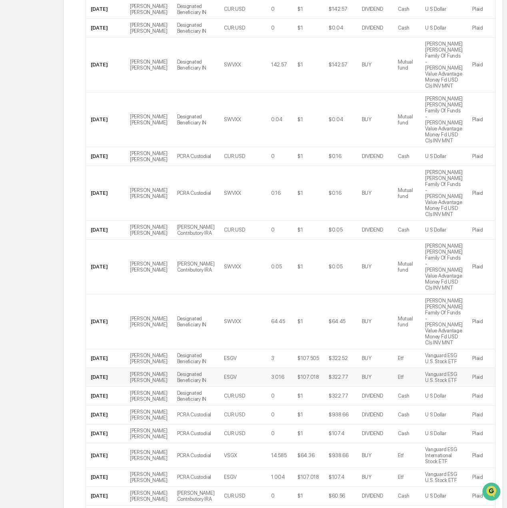
scroll to position [1266, 0]
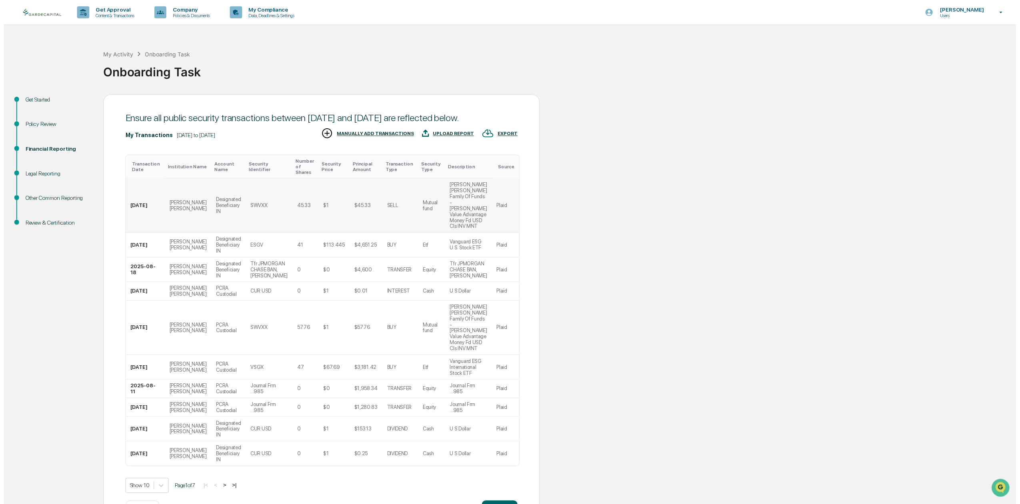
scroll to position [1, 0]
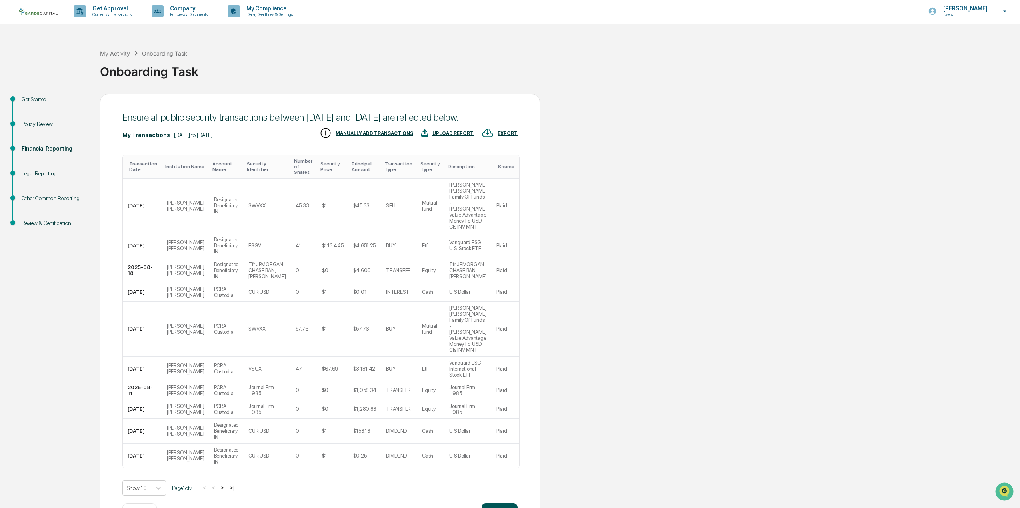
click at [489, 503] on button "Continue" at bounding box center [499, 511] width 36 height 16
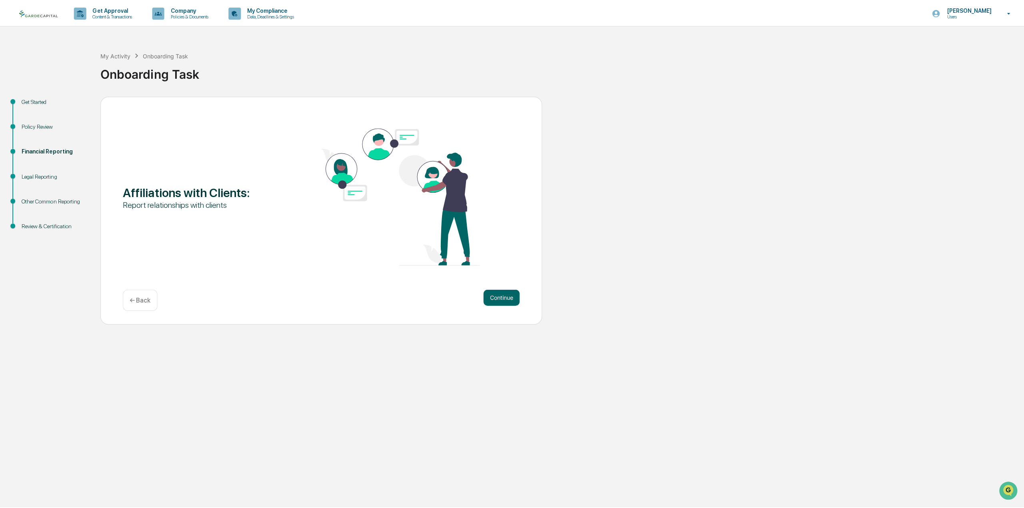
scroll to position [0, 0]
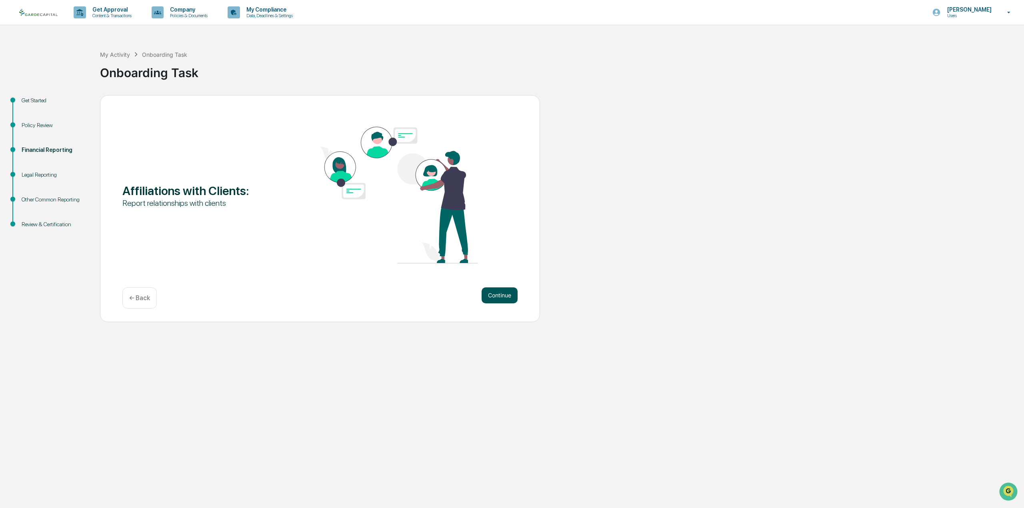
click at [499, 296] on button "Continue" at bounding box center [499, 295] width 36 height 16
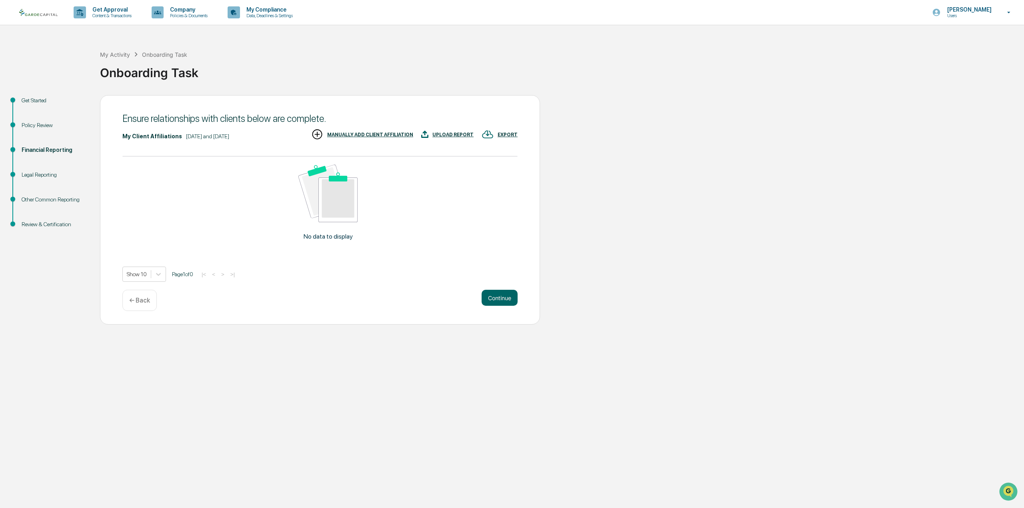
click at [361, 133] on div "MANUALLY ADD CLIENT AFFILIATION" at bounding box center [370, 135] width 86 height 6
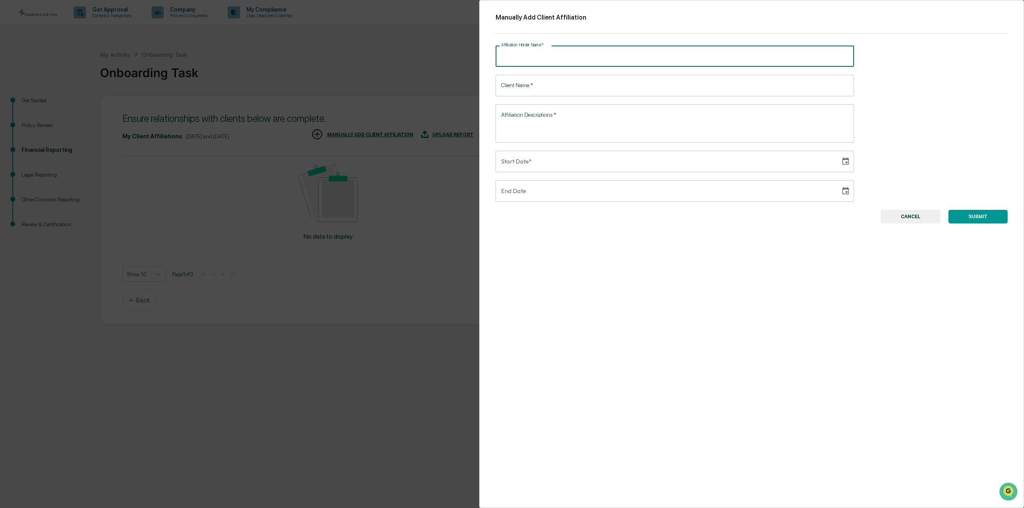
click at [574, 60] on input "Affiliation Holder Name   *" at bounding box center [674, 56] width 358 height 21
type input "******"
type input "**********"
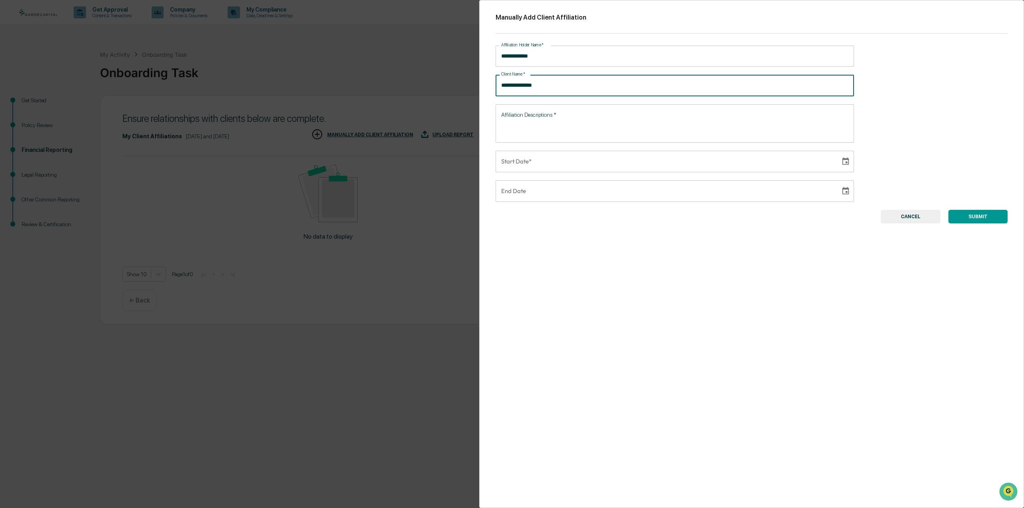
type input "**********"
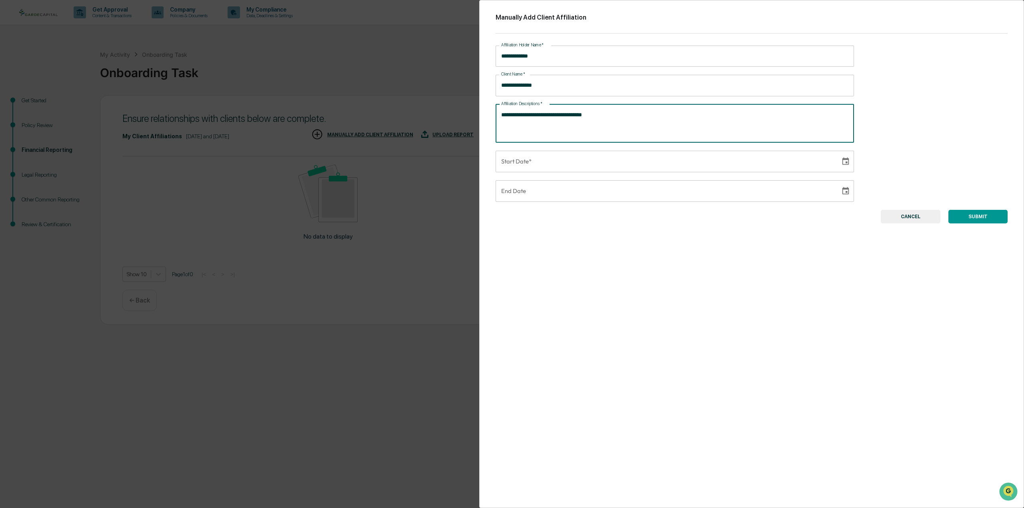
type textarea "**********"
click at [655, 169] on input "**********" at bounding box center [664, 162] width 339 height 22
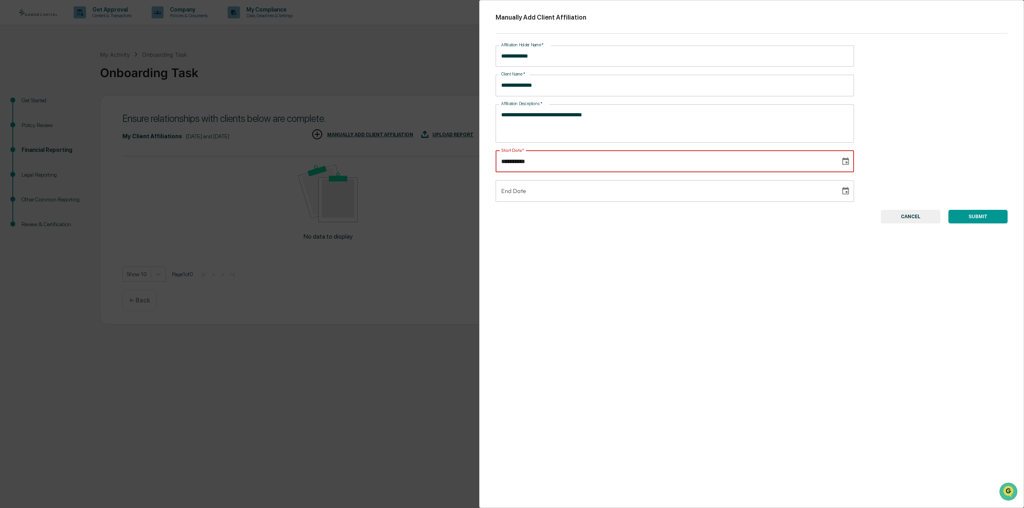
click at [504, 162] on input "**********" at bounding box center [664, 162] width 339 height 22
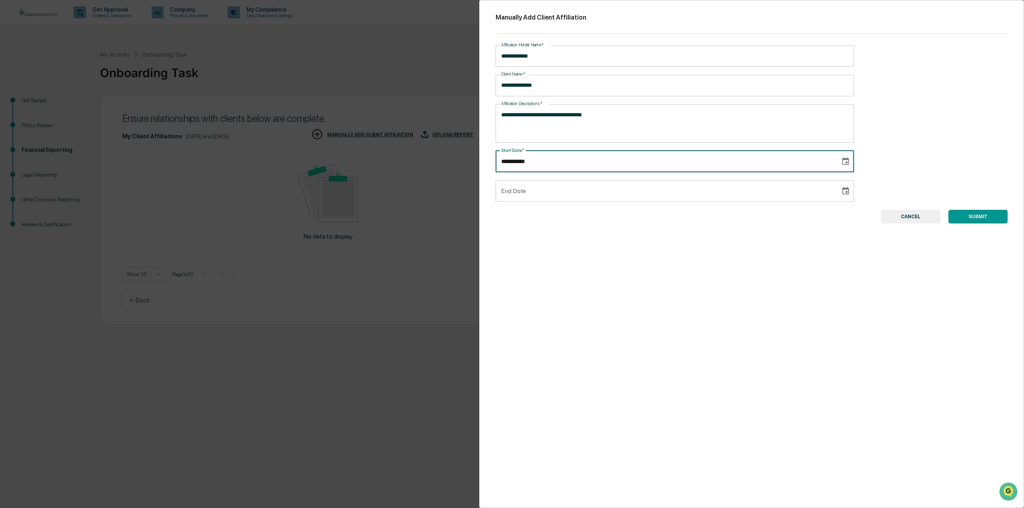
type input "**********"
click at [920, 175] on div "**********" at bounding box center [751, 254] width 545 height 508
click at [975, 214] on button "SUBMIT" at bounding box center [977, 217] width 59 height 14
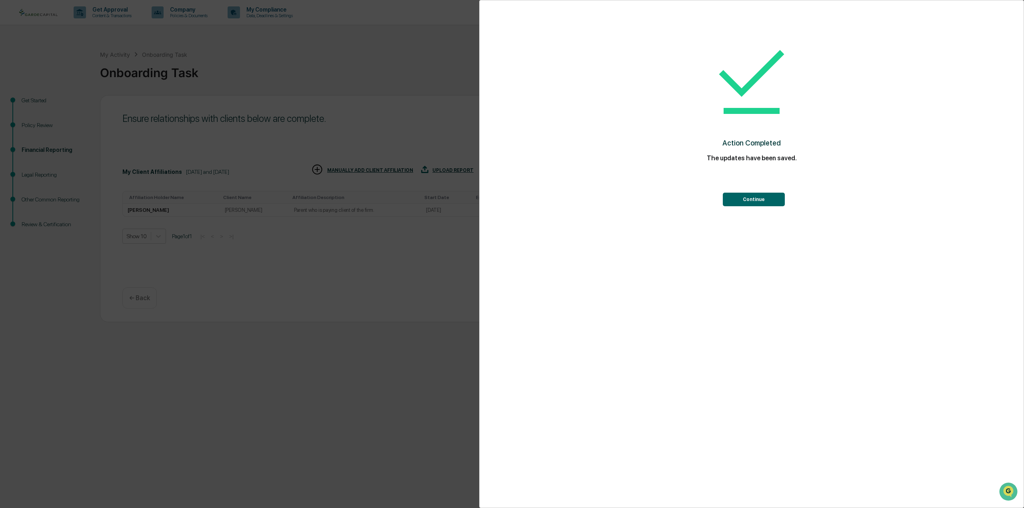
click at [727, 195] on button "Continue" at bounding box center [754, 200] width 62 height 14
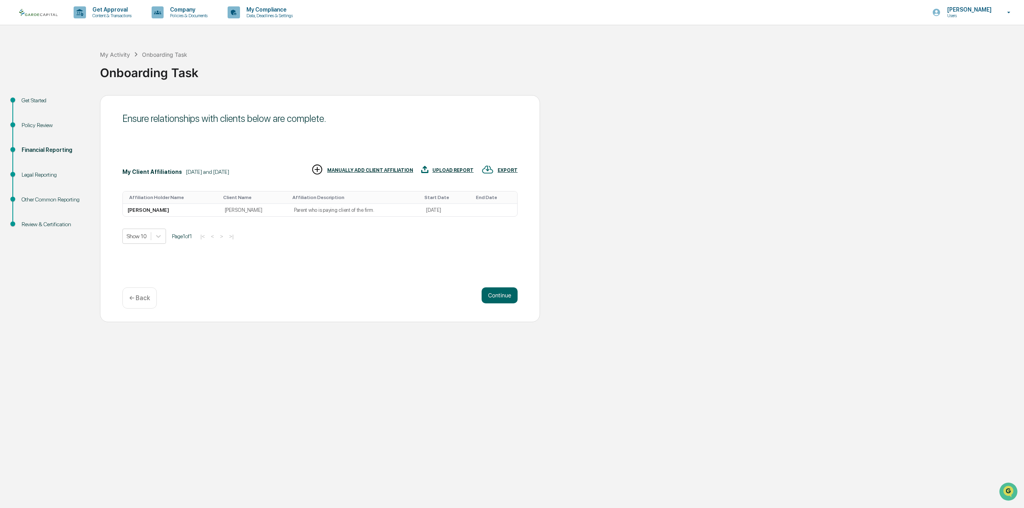
click at [387, 168] on div "MANUALLY ADD CLIENT AFFILIATION" at bounding box center [370, 171] width 86 height 6
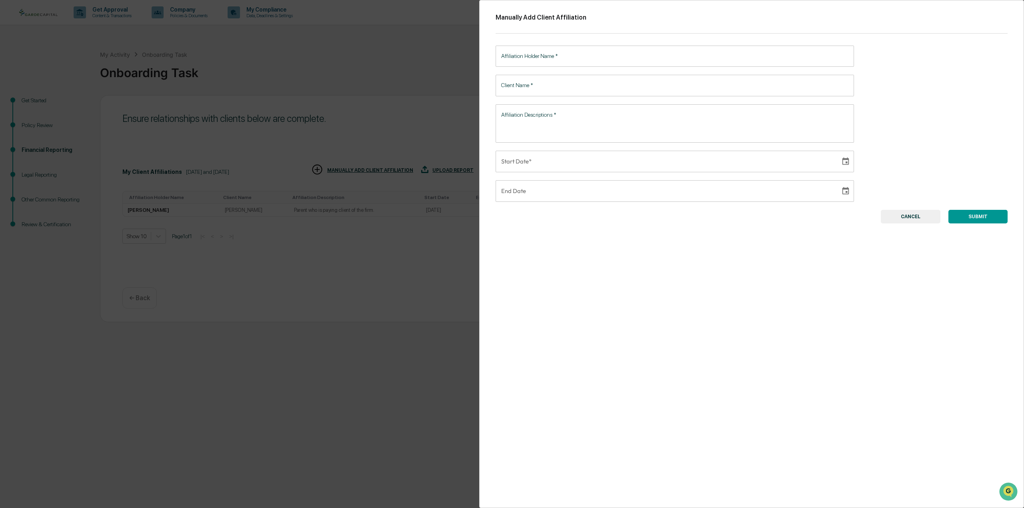
click at [562, 50] on input "Affiliation Holder Name   *" at bounding box center [674, 56] width 358 height 21
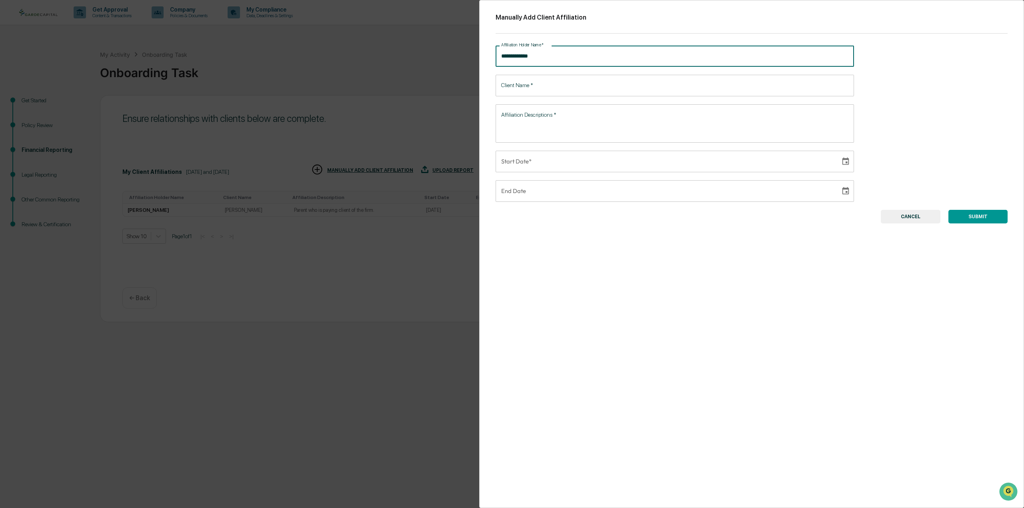
type input "**********"
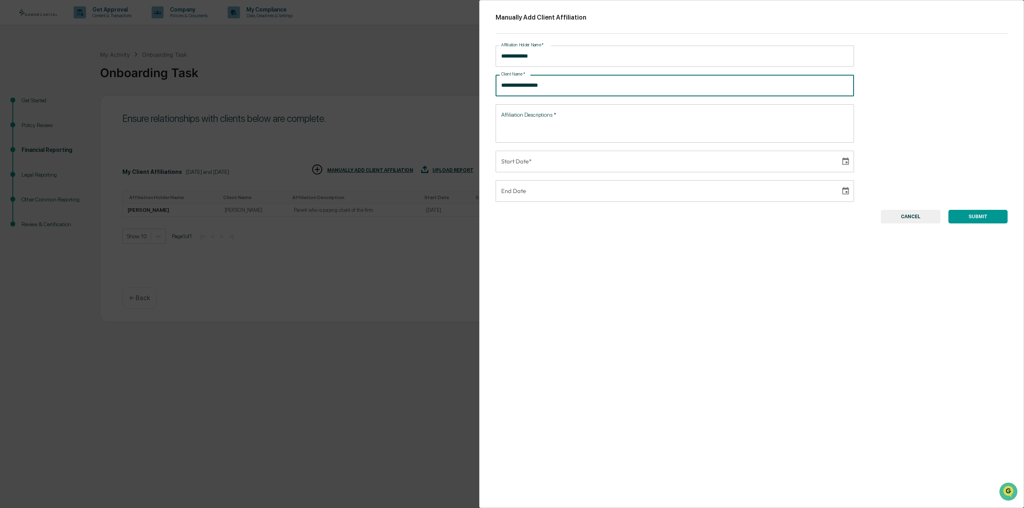
type input "**********"
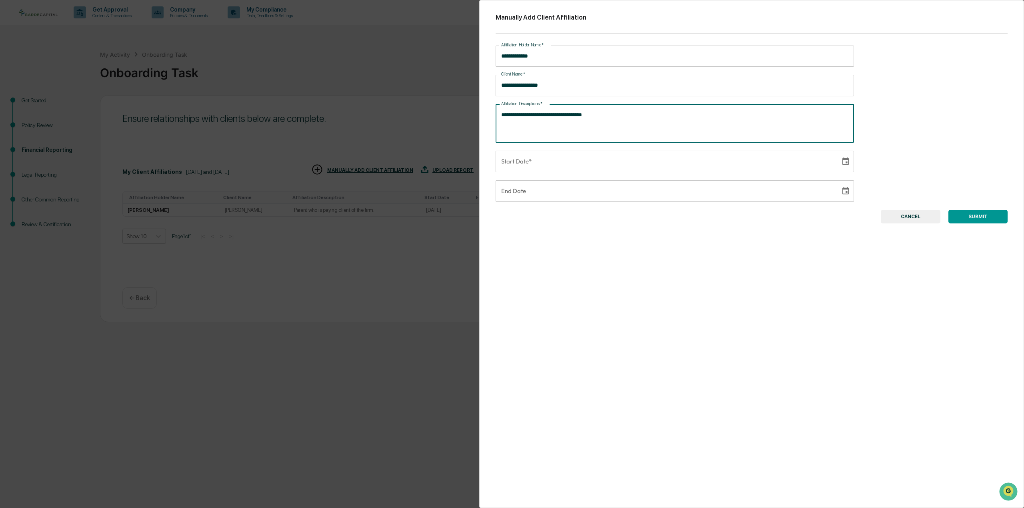
type textarea "**********"
click at [743, 165] on input "**********" at bounding box center [664, 162] width 339 height 22
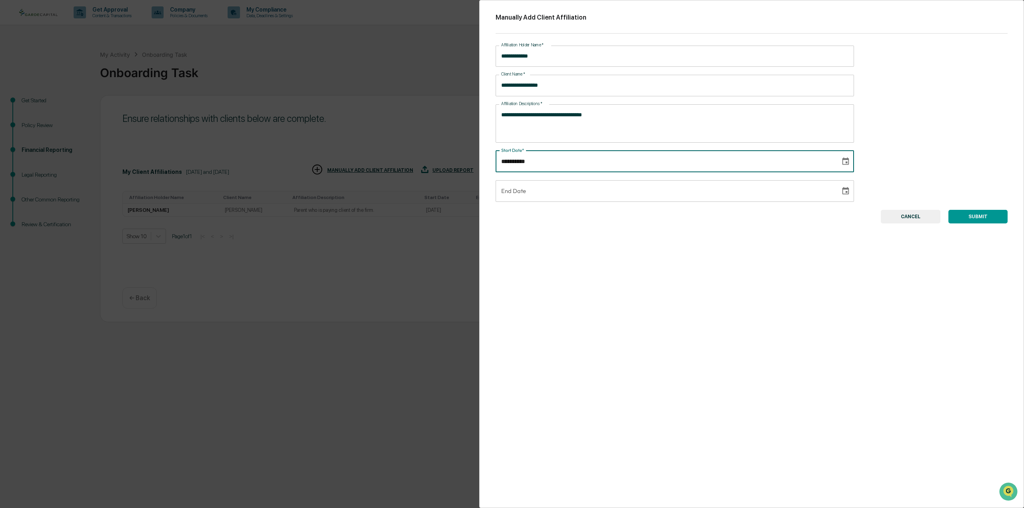
type input "**********"
click at [990, 164] on div "**********" at bounding box center [751, 254] width 545 height 508
click at [978, 217] on button "SUBMIT" at bounding box center [977, 217] width 59 height 14
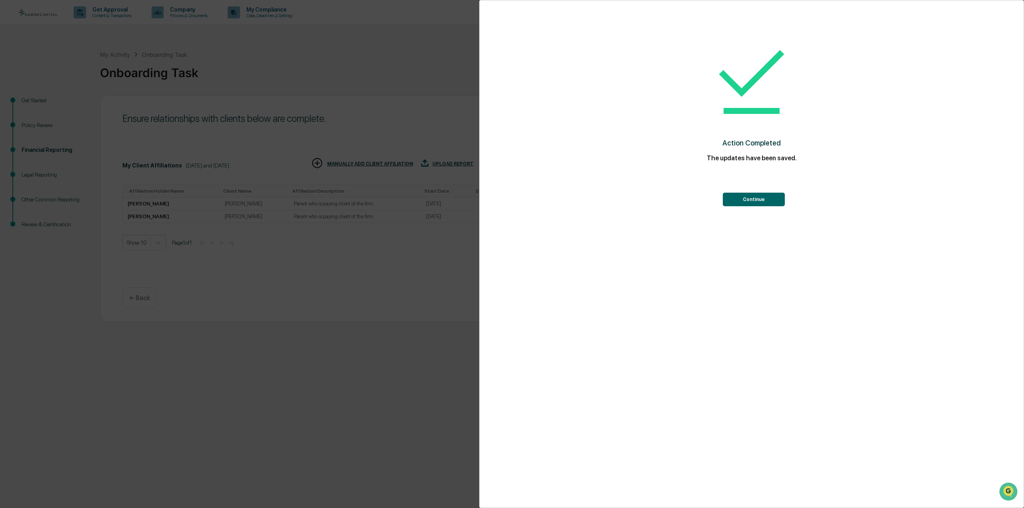
click at [754, 200] on button "Continue" at bounding box center [754, 200] width 62 height 14
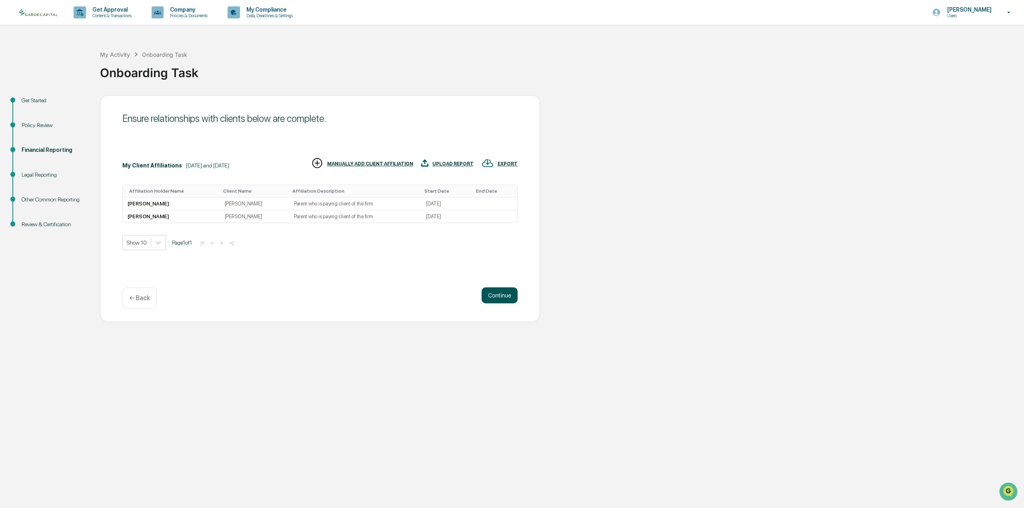
click at [502, 293] on button "Continue" at bounding box center [499, 295] width 36 height 16
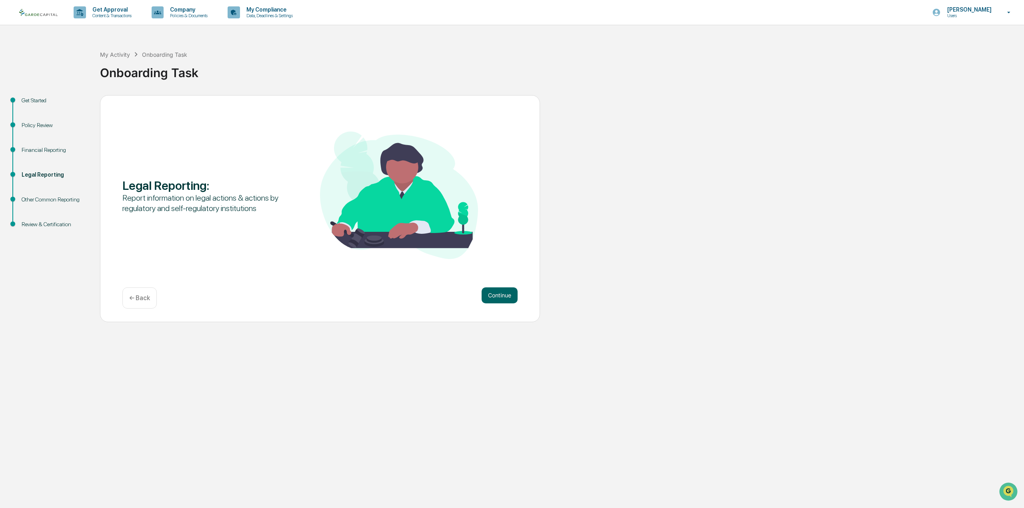
click at [502, 293] on button "Continue" at bounding box center [499, 295] width 36 height 16
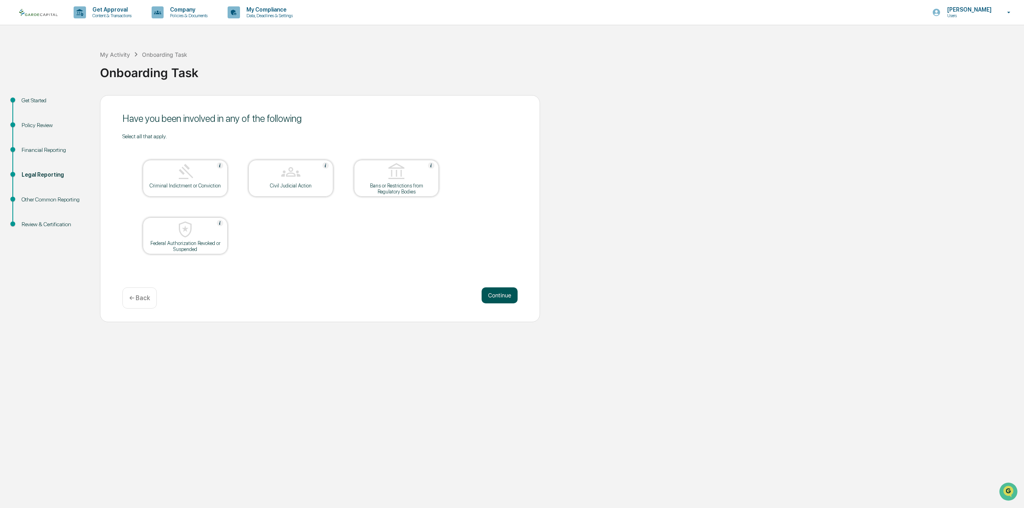
click at [507, 298] on button "Continue" at bounding box center [499, 295] width 36 height 16
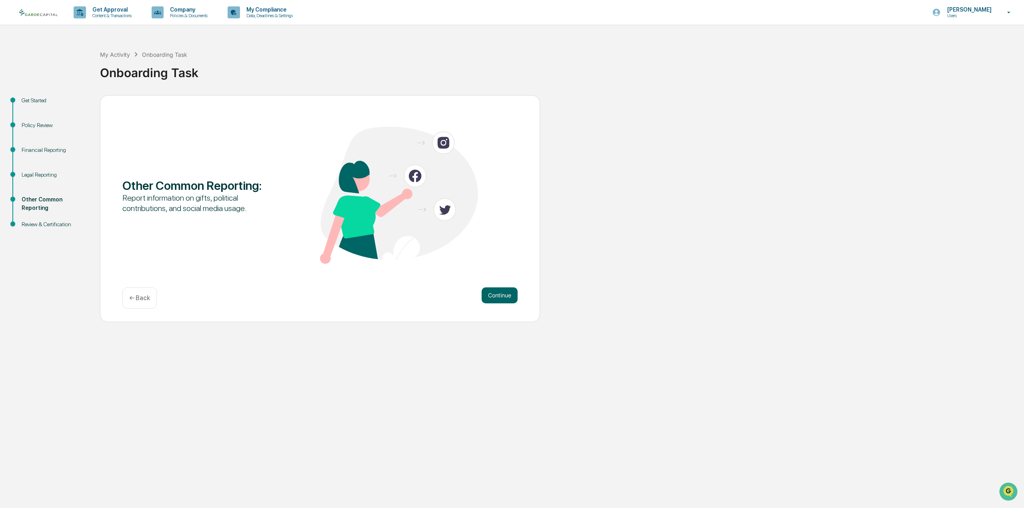
click at [507, 298] on button "Continue" at bounding box center [499, 295] width 36 height 16
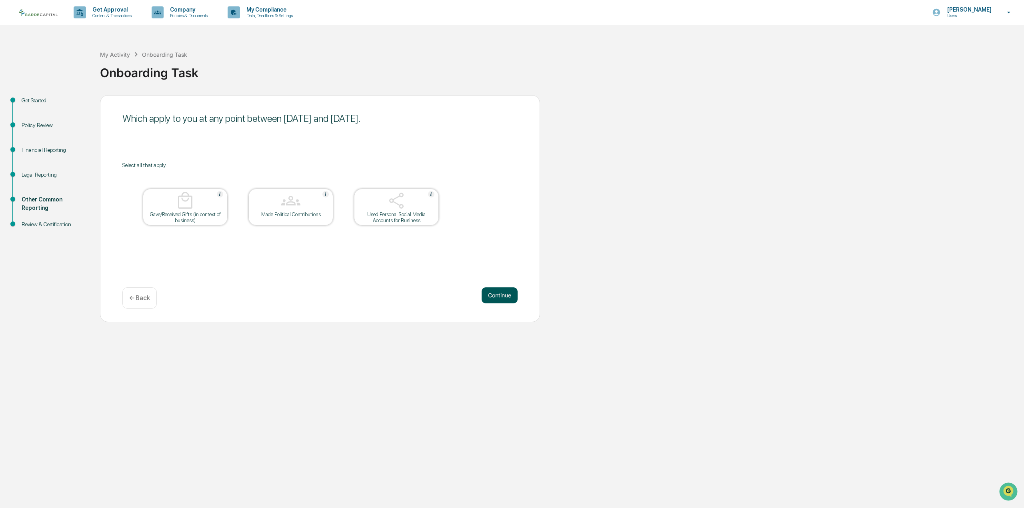
click at [499, 298] on button "Continue" at bounding box center [499, 295] width 36 height 16
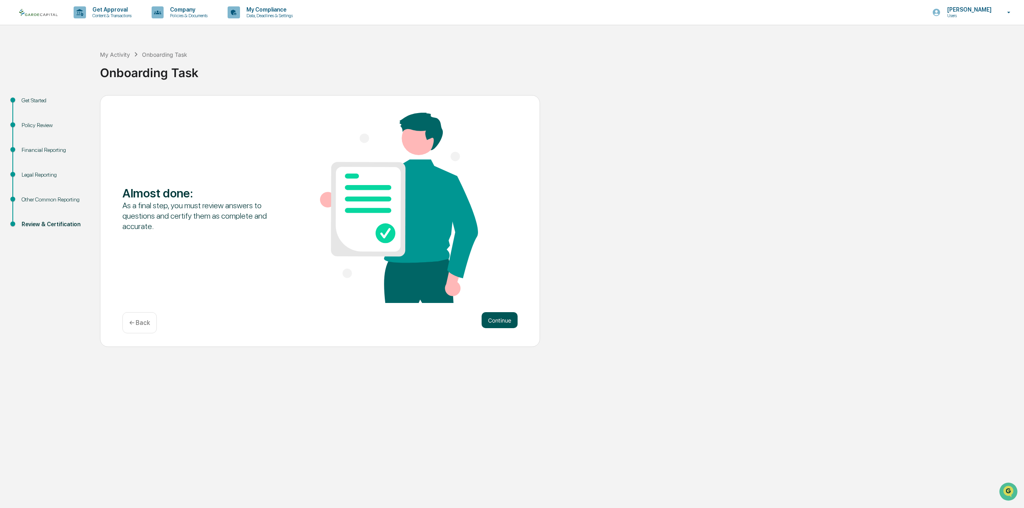
click at [507, 319] on button "Continue" at bounding box center [499, 320] width 36 height 16
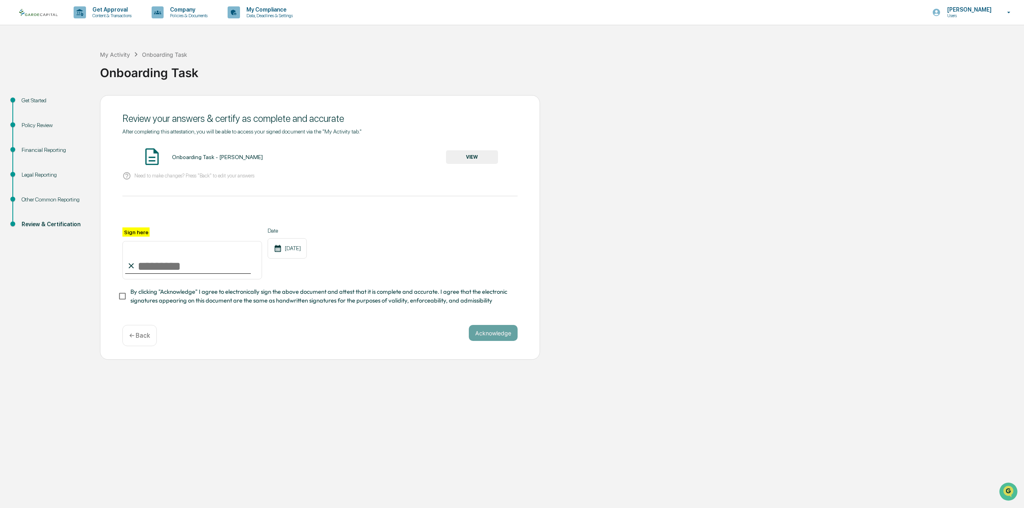
click at [459, 152] on button "VIEW" at bounding box center [472, 157] width 52 height 14
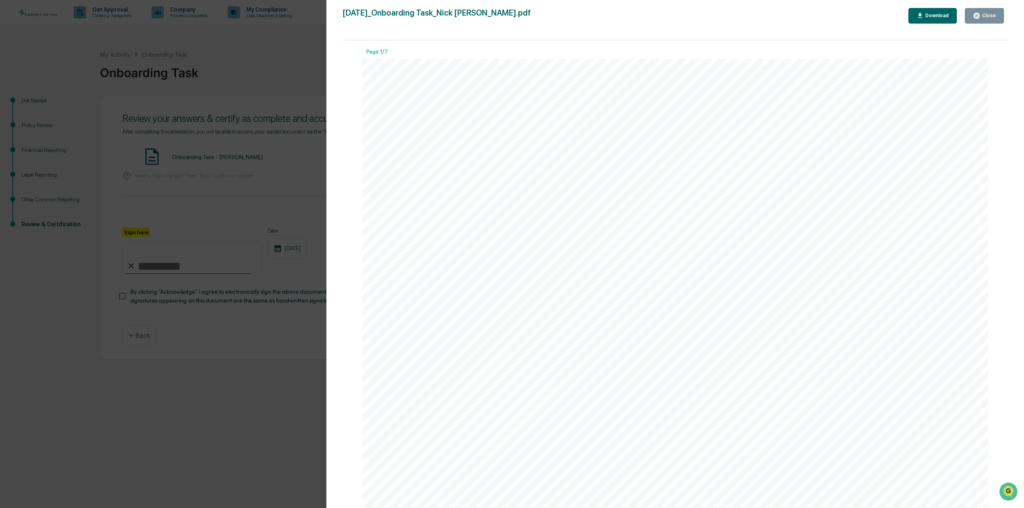
click at [980, 19] on icon "button" at bounding box center [976, 16] width 8 height 8
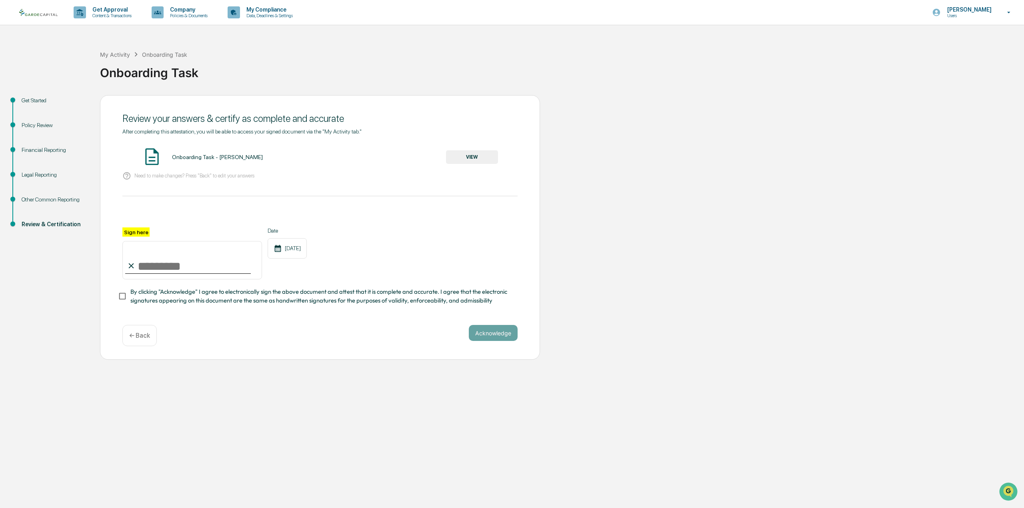
click at [202, 265] on input "Sign here" at bounding box center [192, 260] width 140 height 38
type input "**********"
click at [483, 332] on button "Acknowledge" at bounding box center [493, 333] width 49 height 16
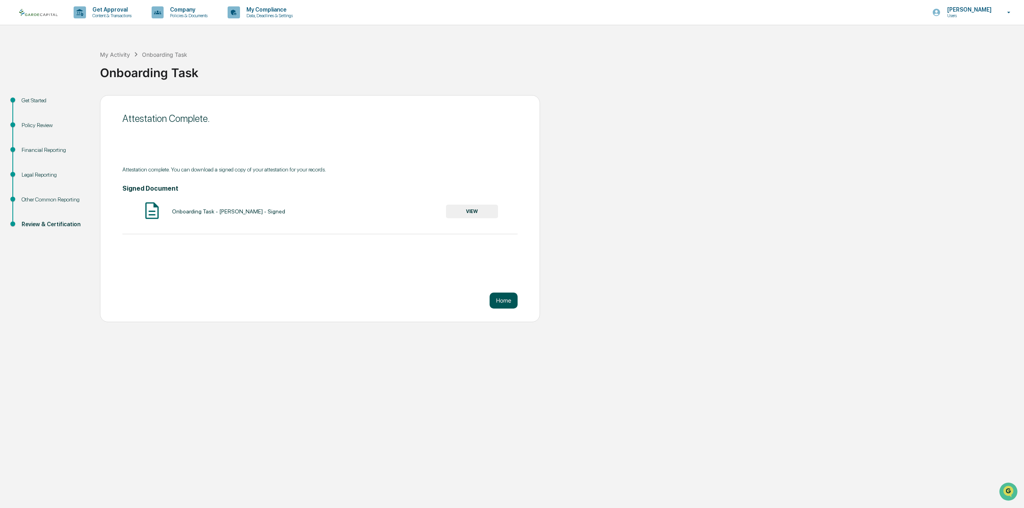
click at [505, 303] on button "Home" at bounding box center [503, 301] width 28 height 16
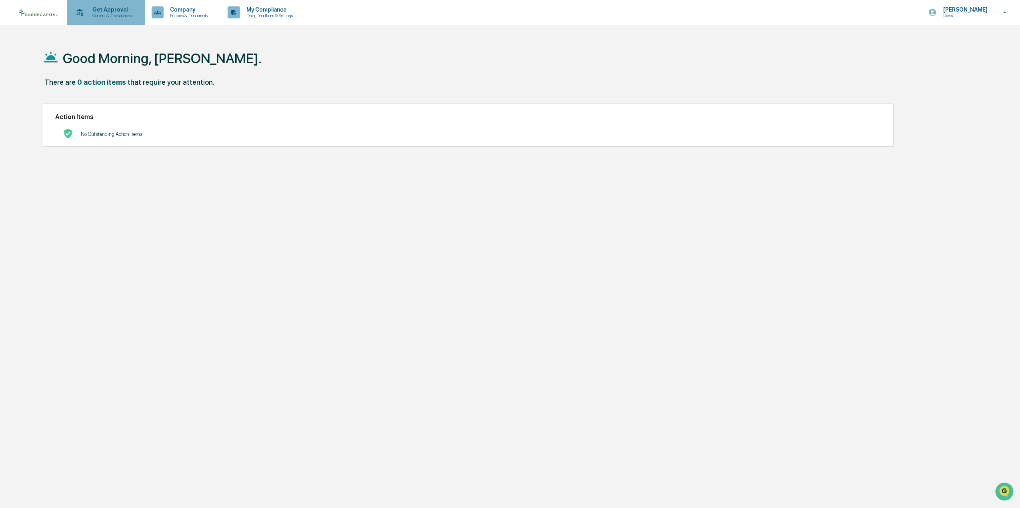
click at [97, 12] on p "Get Approval" at bounding box center [111, 9] width 50 height 6
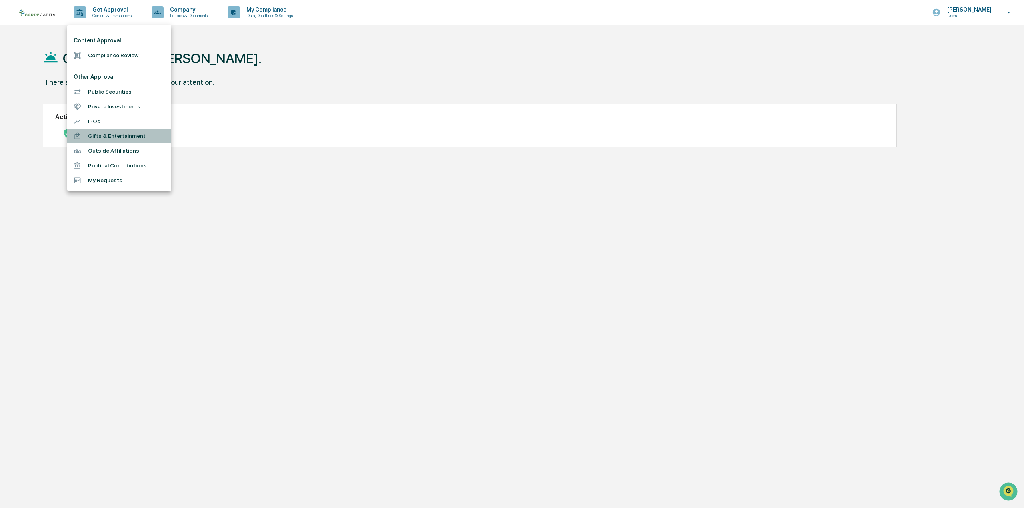
click at [127, 135] on li "Gifts & Entertainment" at bounding box center [119, 136] width 104 height 15
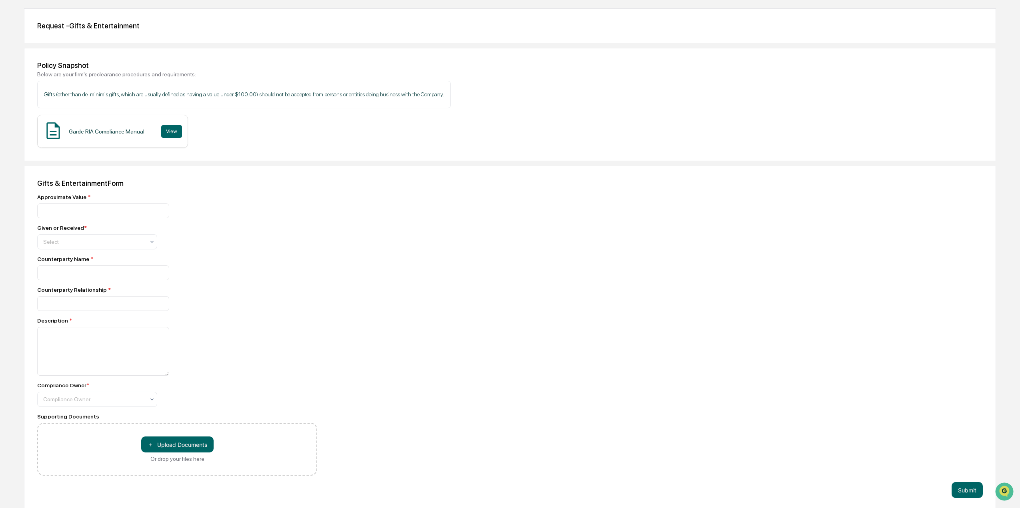
scroll to position [72, 0]
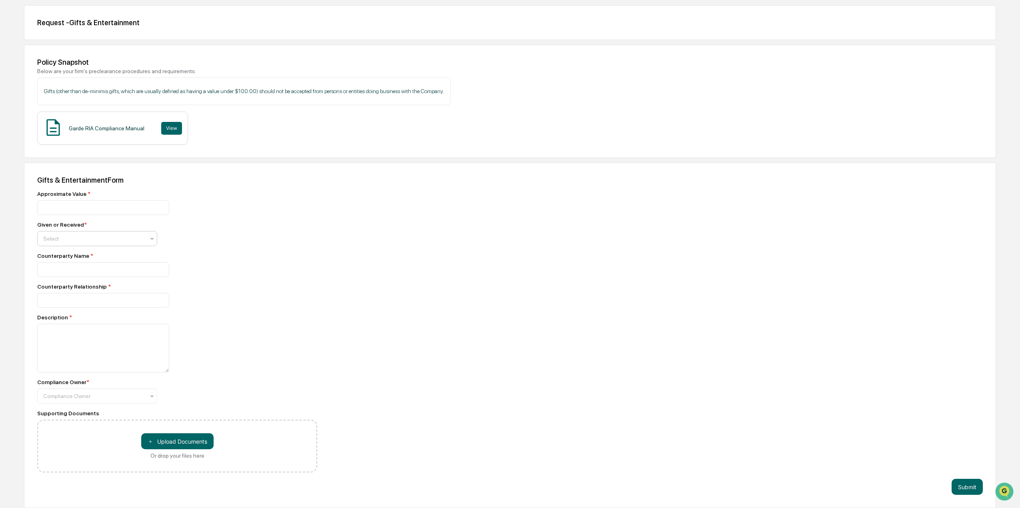
click at [137, 240] on div at bounding box center [94, 239] width 102 height 8
click at [171, 238] on div "Given or Received * 2 results available. Use Up and Down to choose options, pre…" at bounding box center [177, 234] width 280 height 25
click at [146, 244] on div "Compliance Owner" at bounding box center [94, 238] width 110 height 11
click at [246, 360] on div at bounding box center [177, 348] width 280 height 49
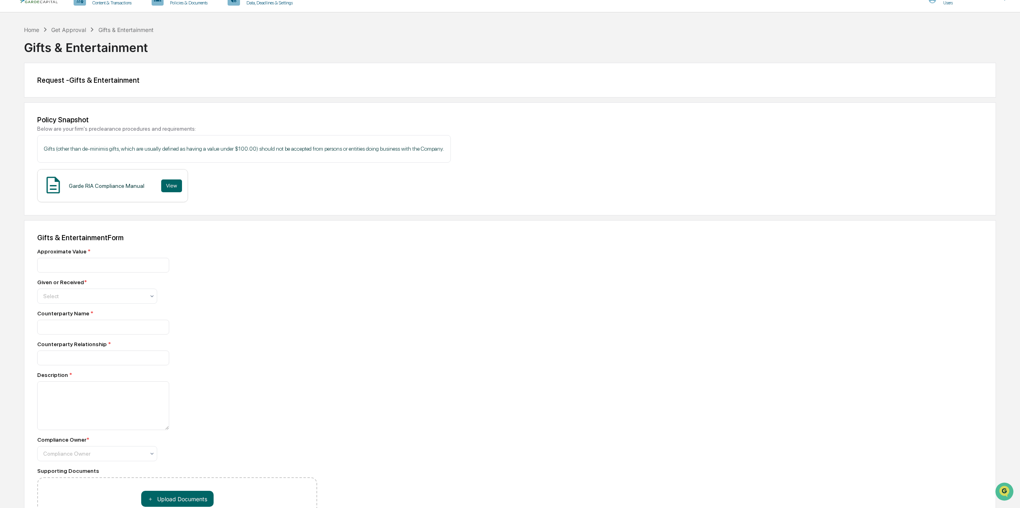
scroll to position [0, 0]
